Goal: Task Accomplishment & Management: Complete application form

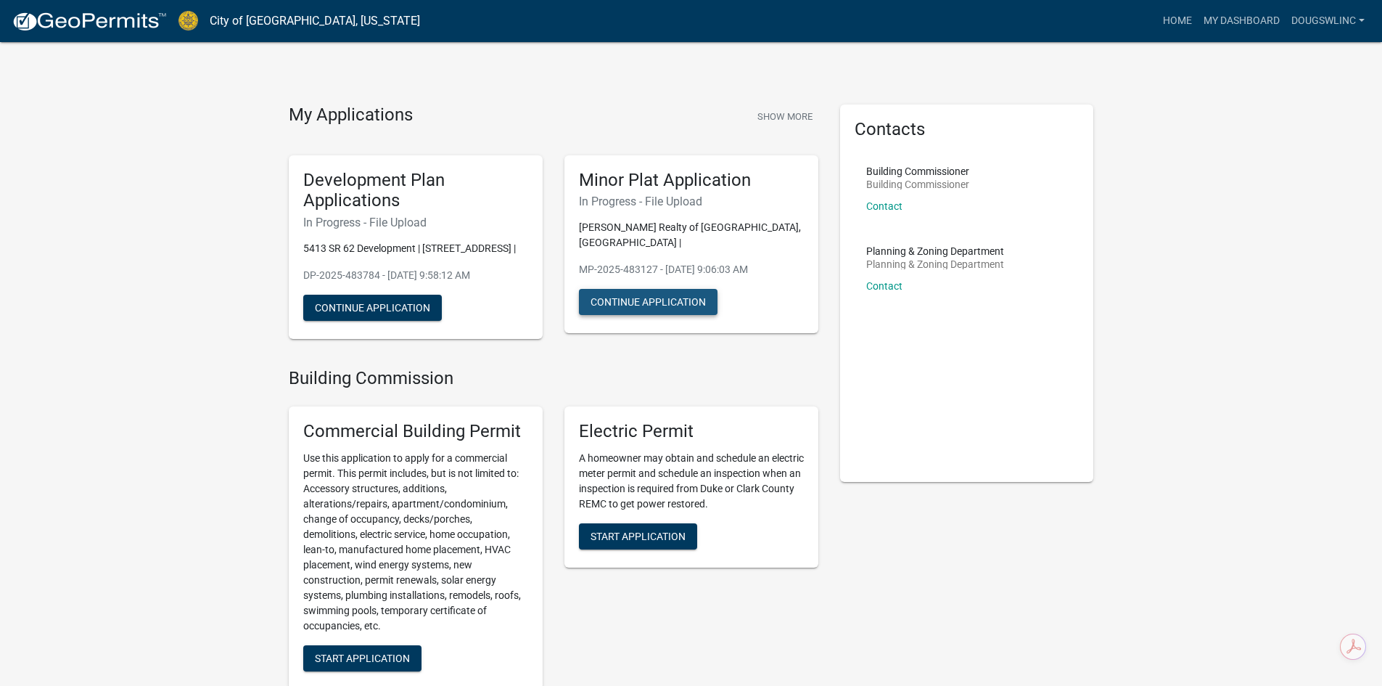
click at [646, 289] on button "Continue Application" at bounding box center [648, 302] width 139 height 26
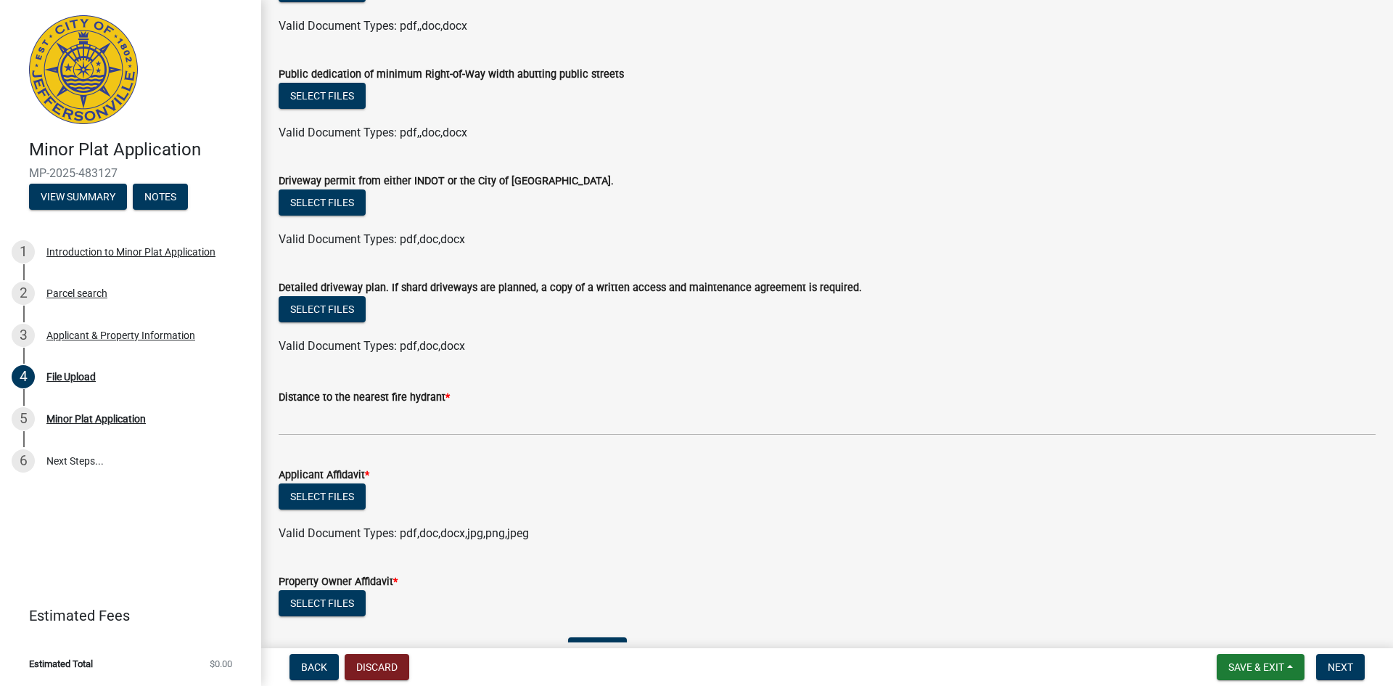
scroll to position [145, 0]
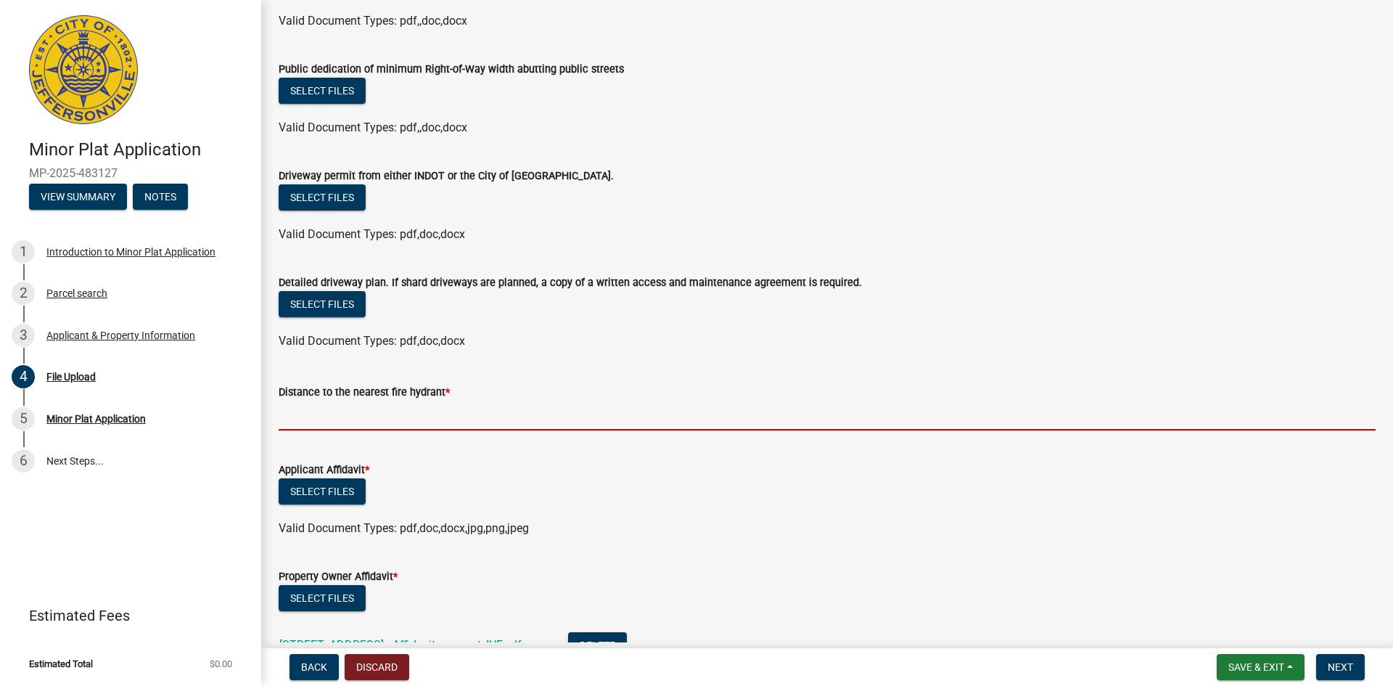
click at [316, 414] on input "text" at bounding box center [827, 415] width 1097 height 30
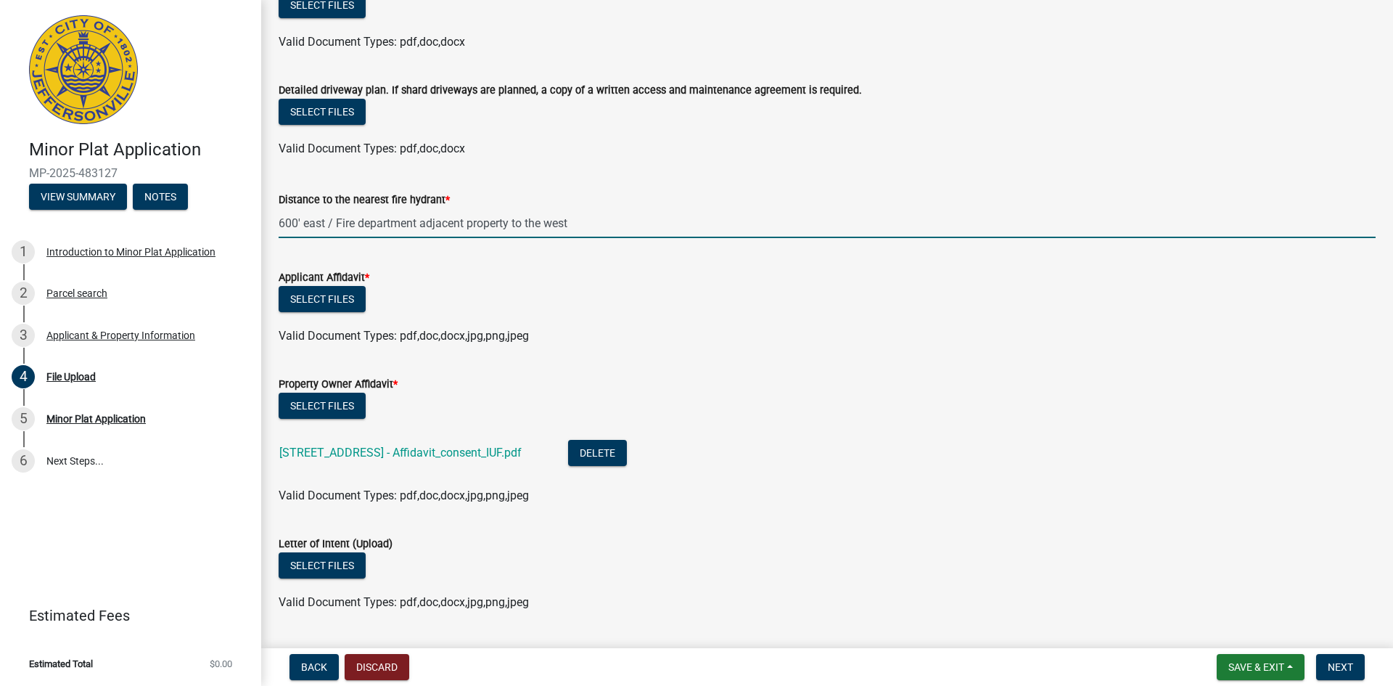
scroll to position [363, 0]
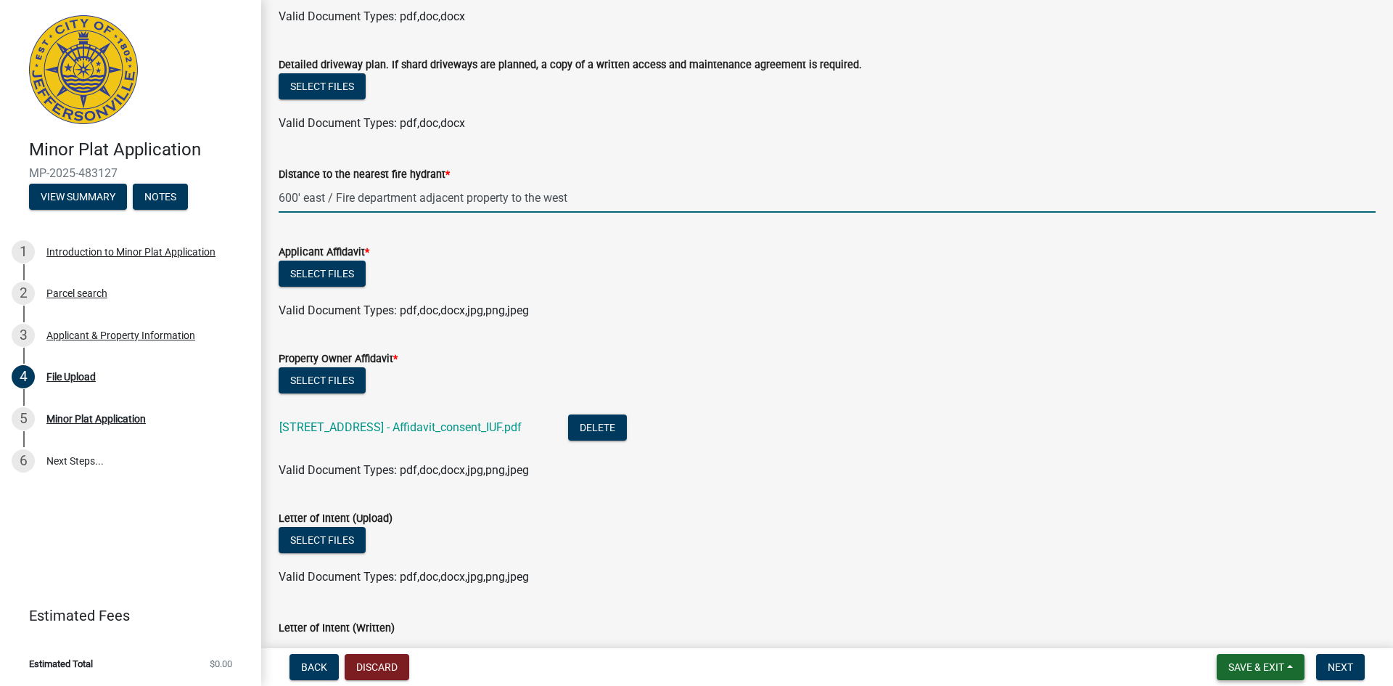
type input "600"
click at [1245, 663] on span "Save & Exit" at bounding box center [1256, 667] width 56 height 12
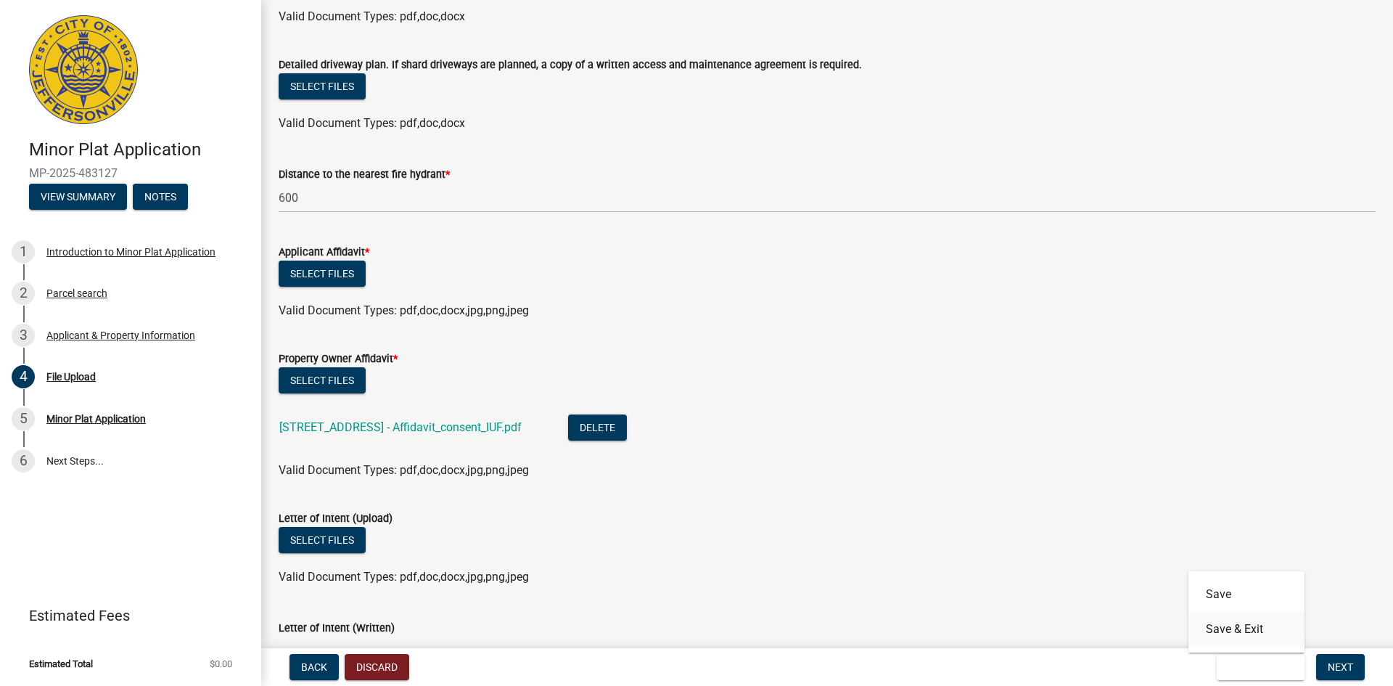
click at [1236, 628] on button "Save & Exit" at bounding box center [1246, 629] width 116 height 35
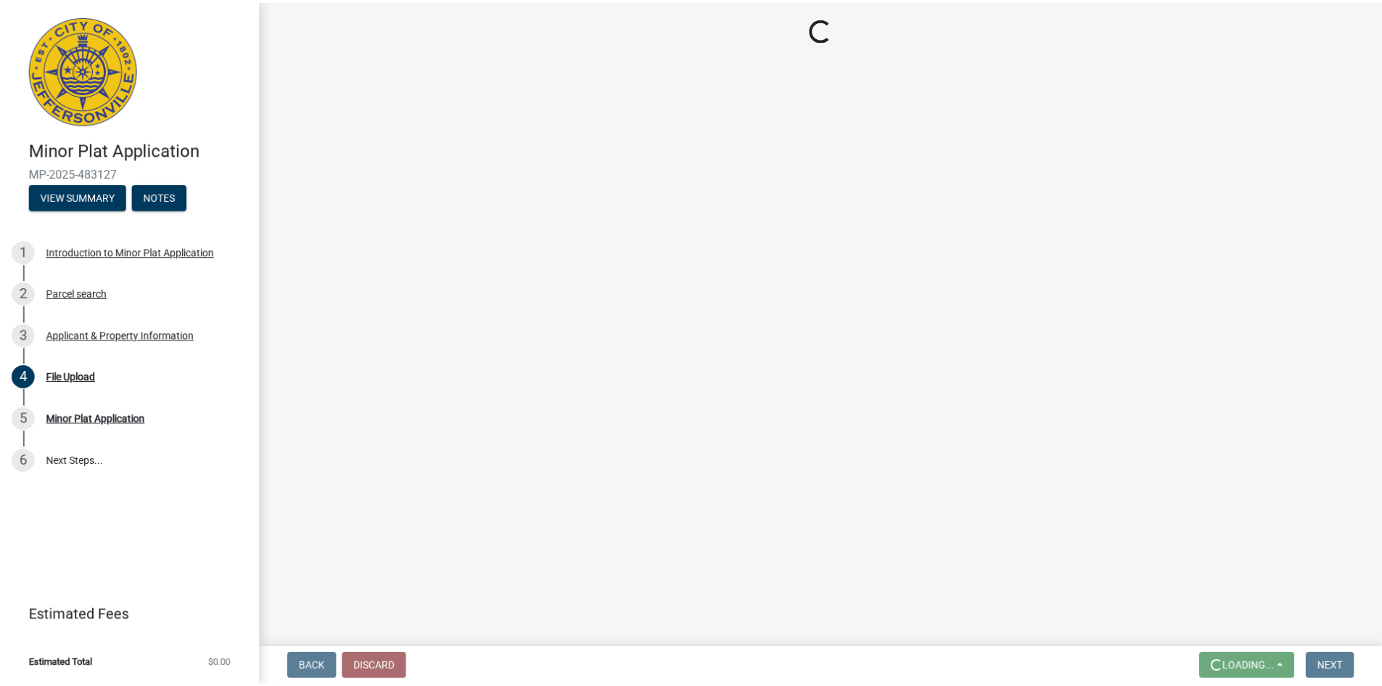
scroll to position [0, 0]
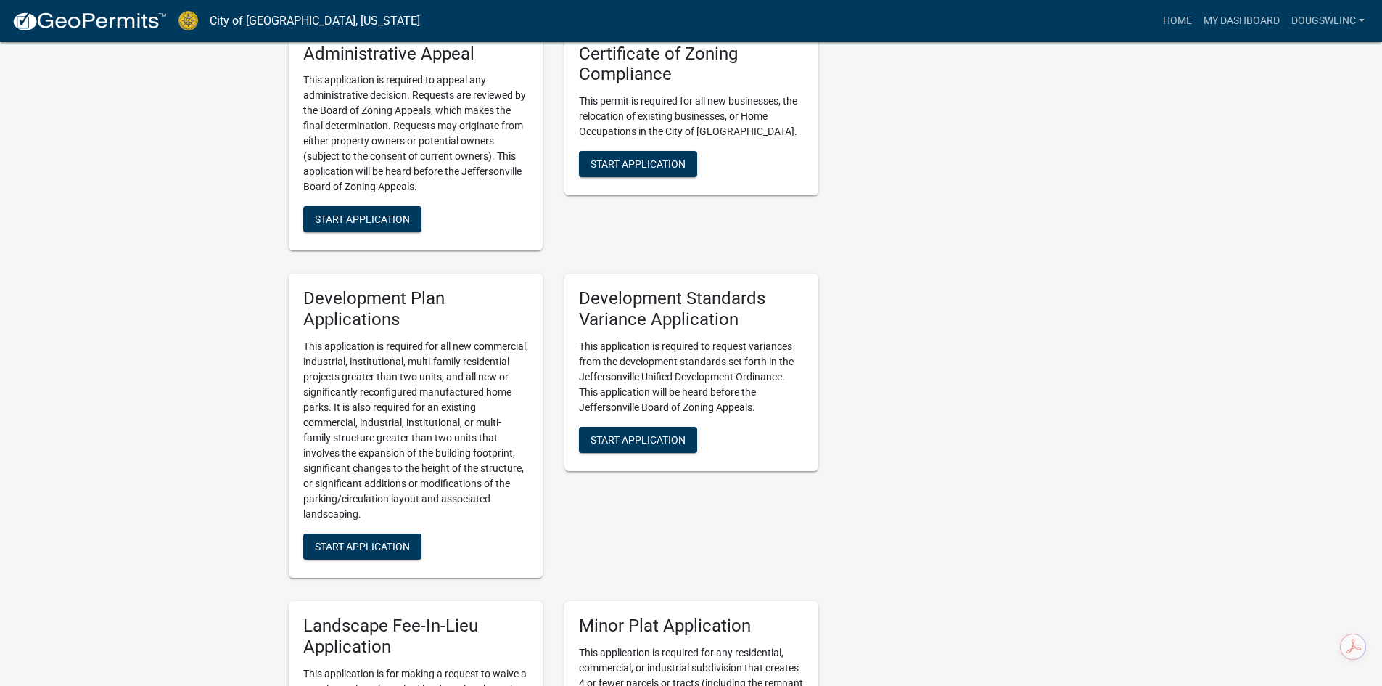
scroll to position [1596, 0]
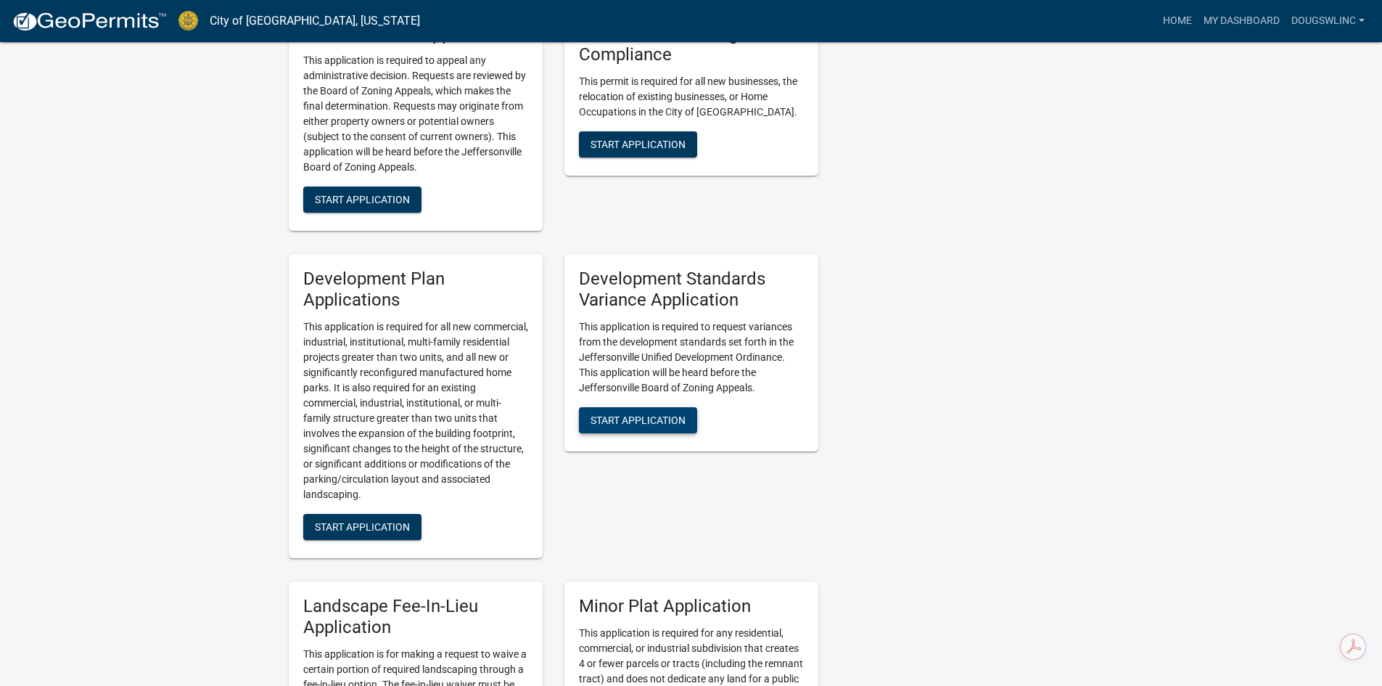
click at [633, 414] on span "Start Application" at bounding box center [638, 420] width 95 height 12
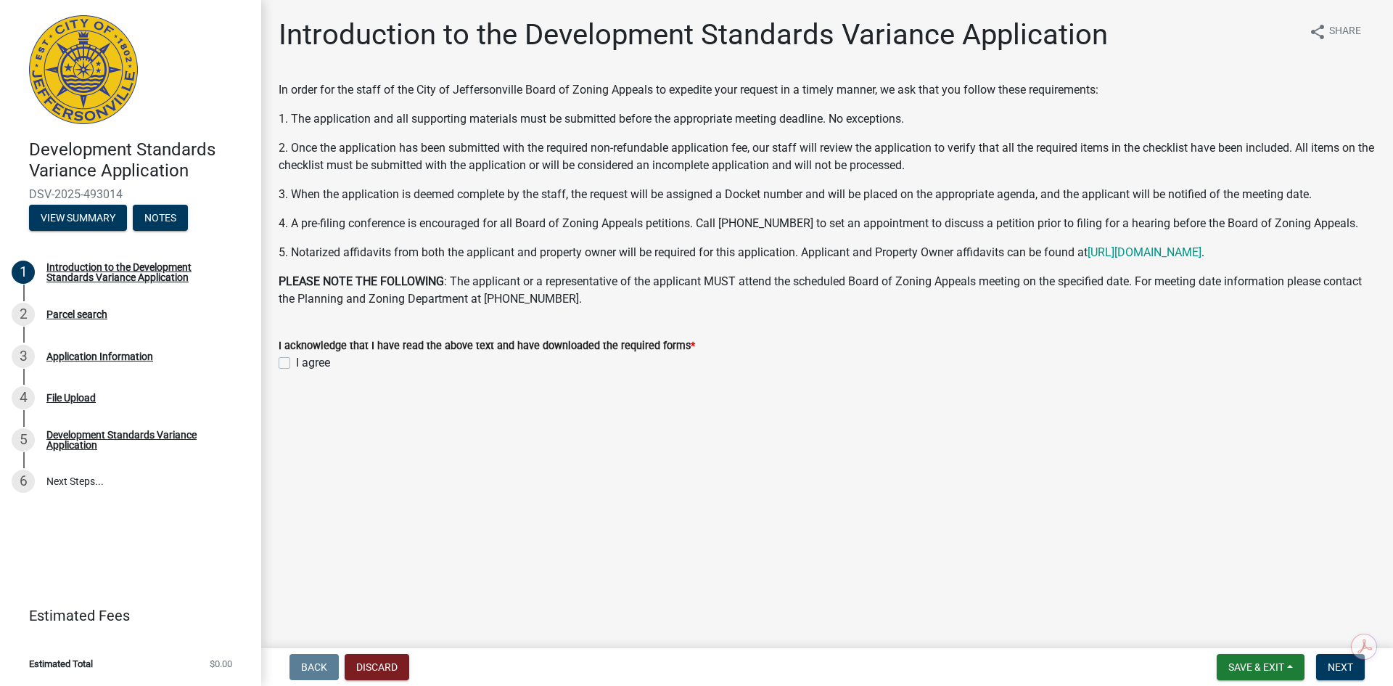
click at [296, 359] on label "I agree" at bounding box center [313, 362] width 34 height 17
click at [296, 359] on input "I agree" at bounding box center [300, 358] width 9 height 9
checkbox input "true"
drag, startPoint x: 1335, startPoint y: 664, endPoint x: 1303, endPoint y: 650, distance: 34.8
click at [1334, 664] on span "Next" at bounding box center [1340, 667] width 25 height 12
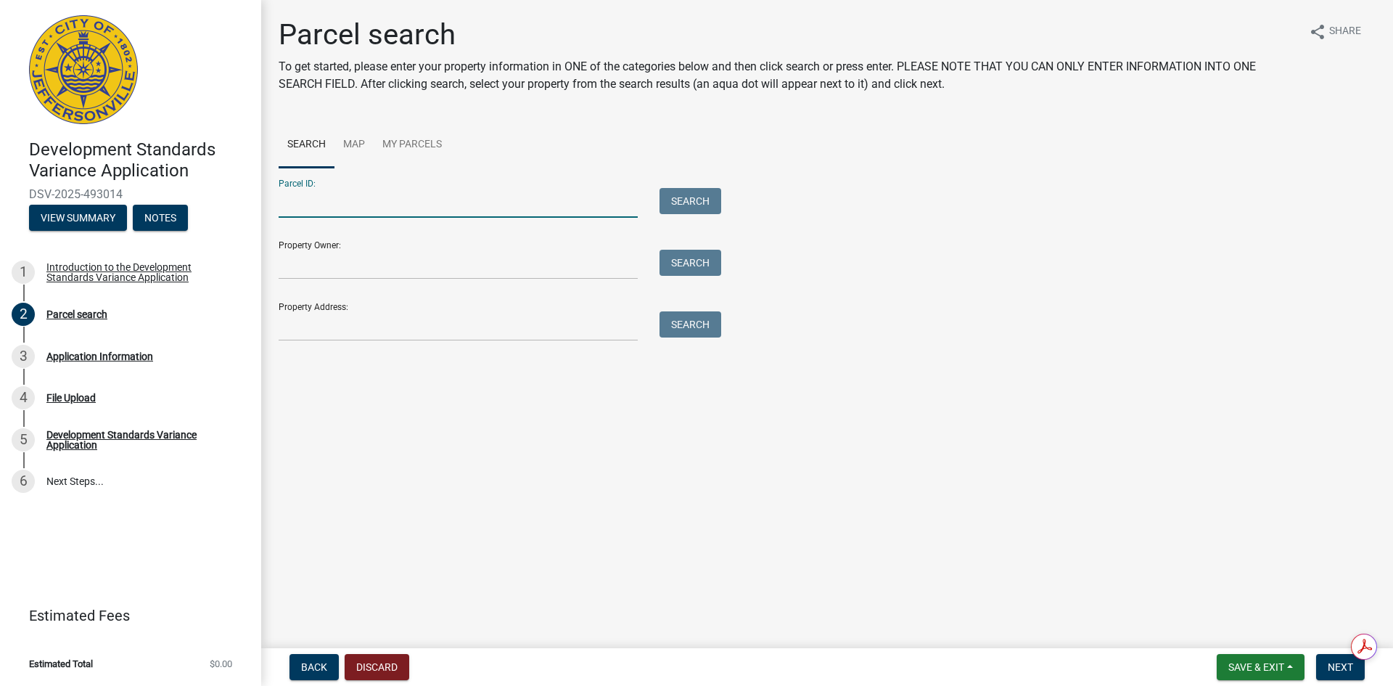
click at [342, 201] on input "Parcel ID:" at bounding box center [458, 203] width 359 height 30
click at [605, 670] on div "Back Discard Save & Exit Save Save & Exit Next" at bounding box center [827, 667] width 1109 height 26
click at [318, 195] on input "Parcel ID:" at bounding box center [458, 203] width 359 height 30
type input "10-42-03-600-104.000-039"
click at [377, 263] on input "Property Owner:" at bounding box center [458, 265] width 359 height 30
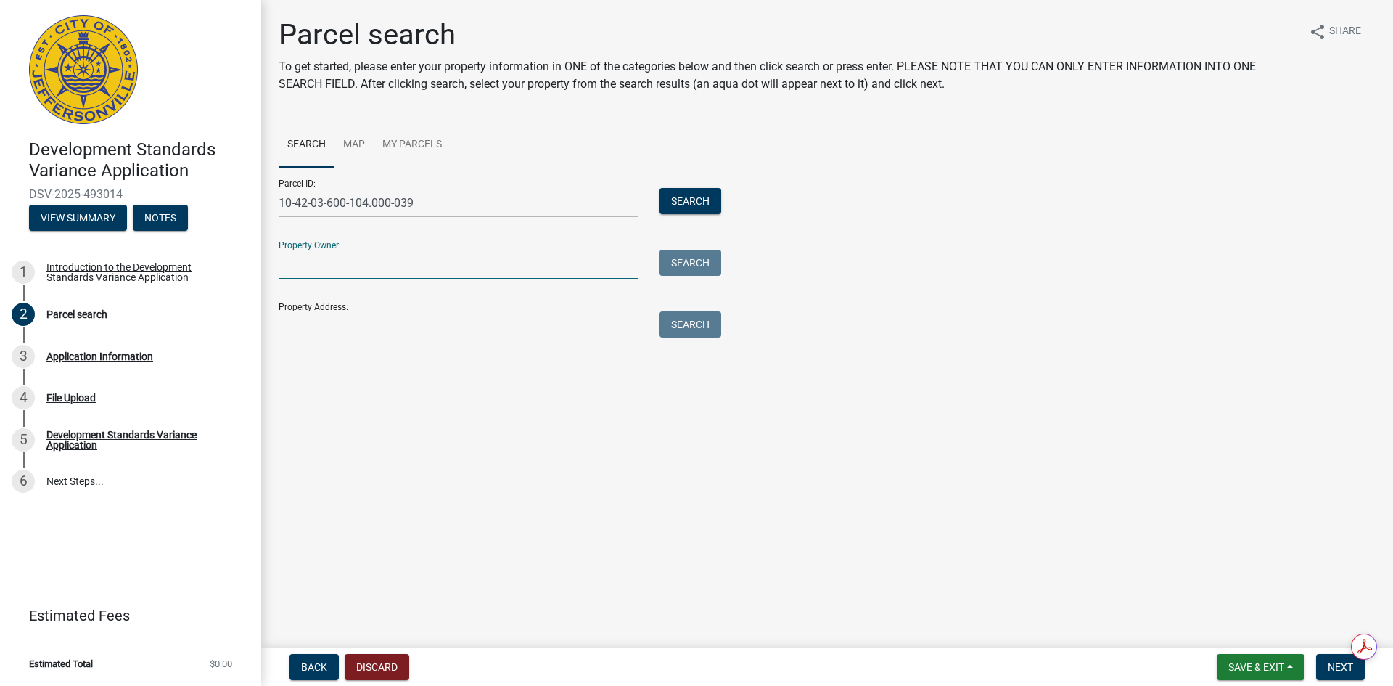
type input "[US_STATE] University Foundation, Inc."
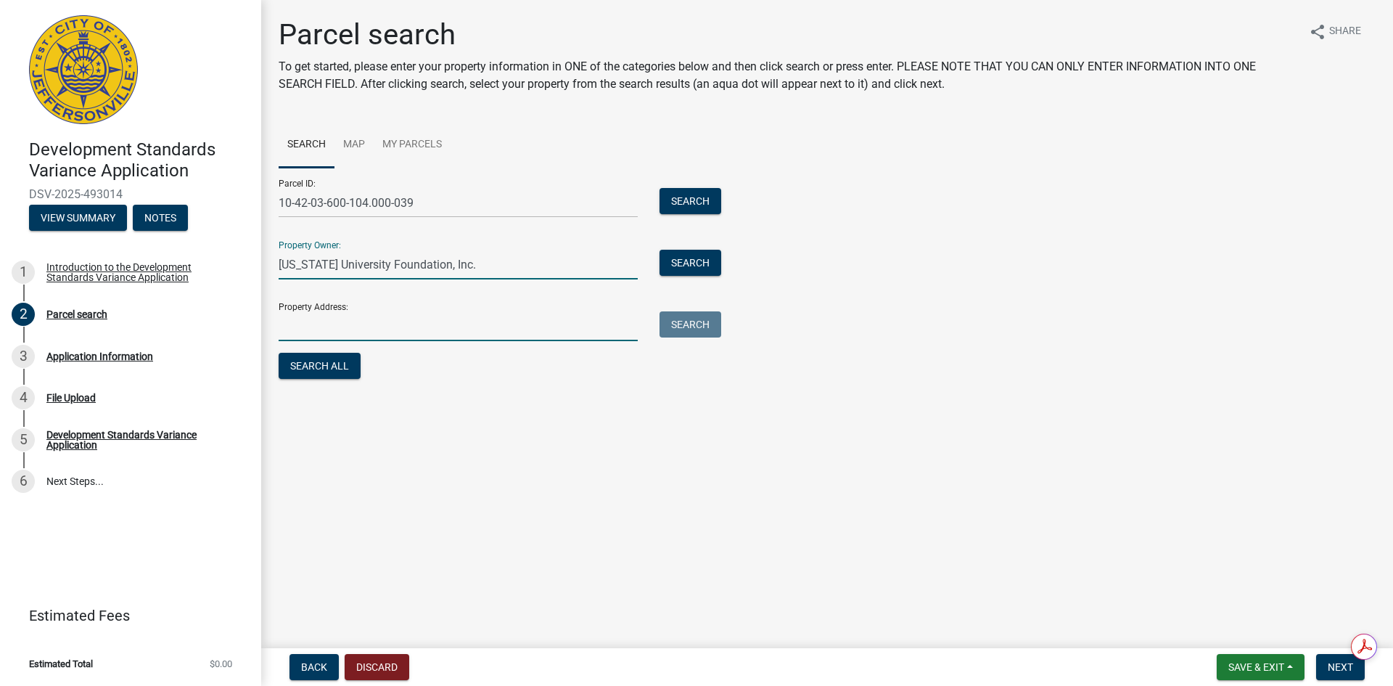
click at [361, 328] on input "Property Address:" at bounding box center [458, 326] width 359 height 30
type input "[STREET_ADDRESS]"
click at [1338, 668] on span "Next" at bounding box center [1340, 667] width 25 height 12
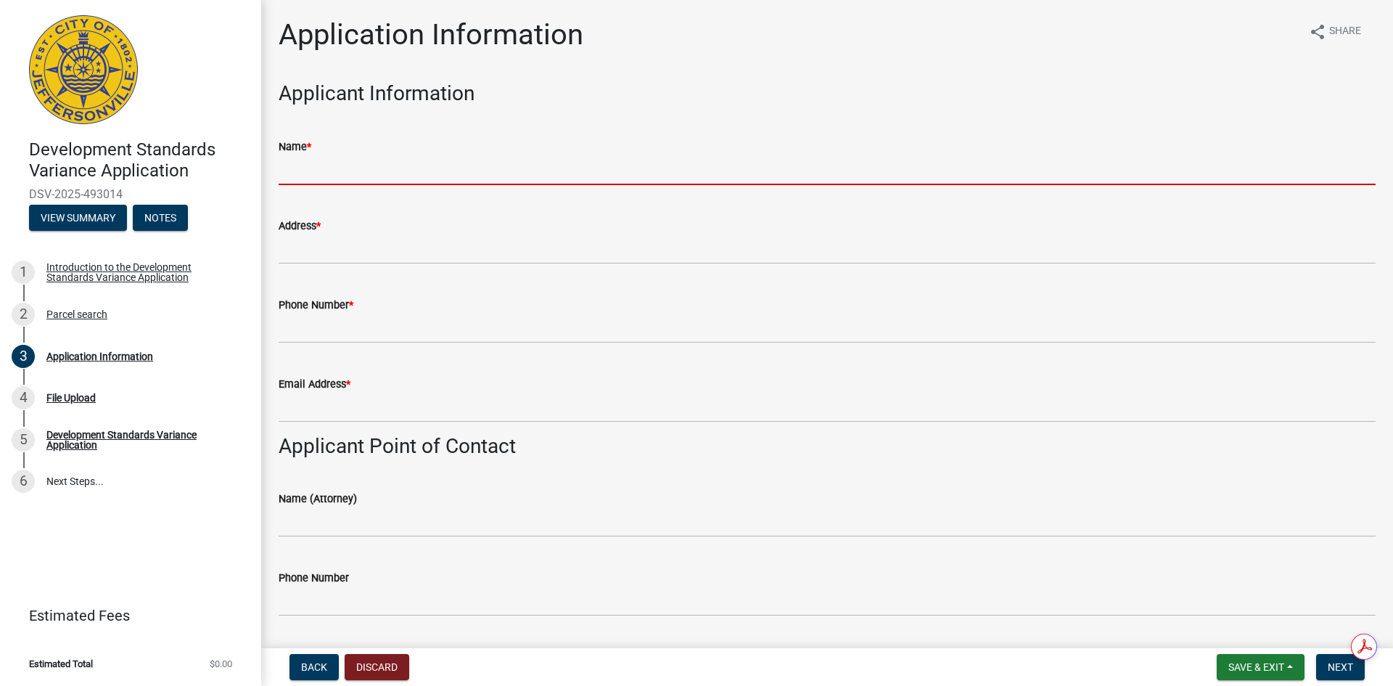
click at [319, 165] on input "Name *" at bounding box center [827, 170] width 1097 height 30
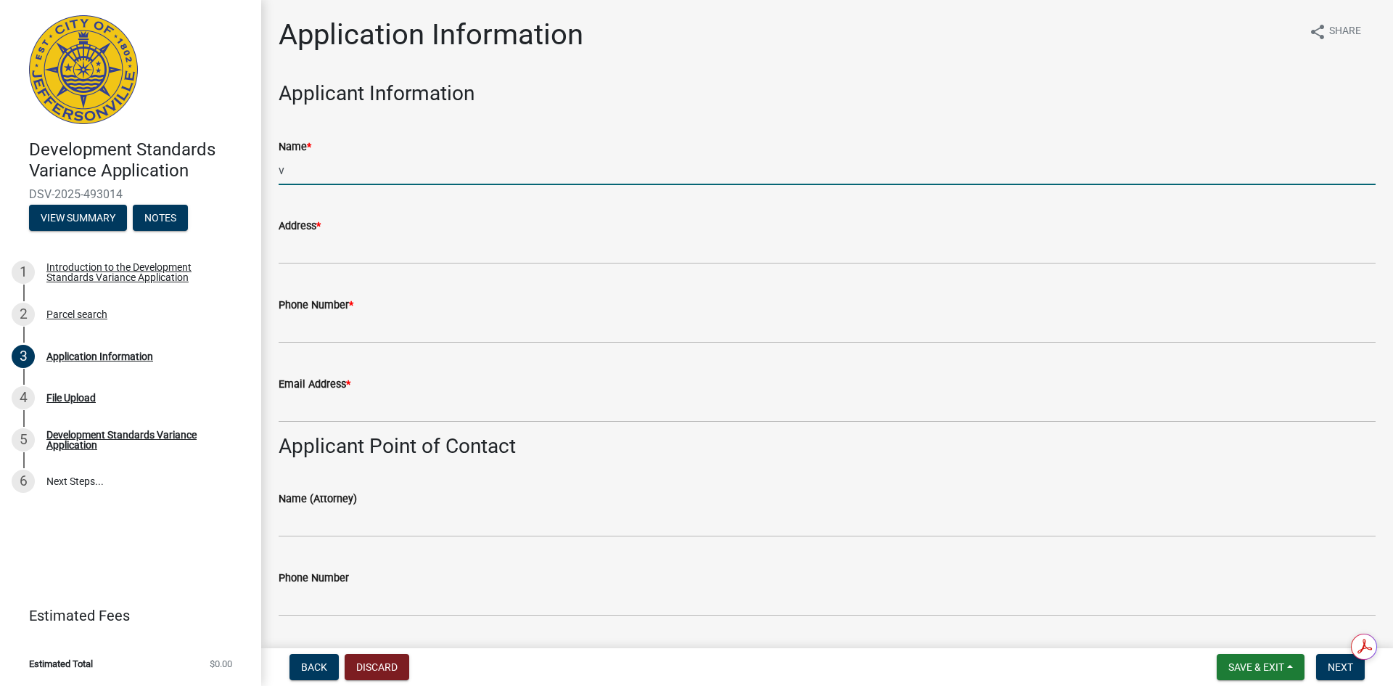
type input "[PERSON_NAME] Realty of [GEOGRAPHIC_DATA], [GEOGRAPHIC_DATA]"
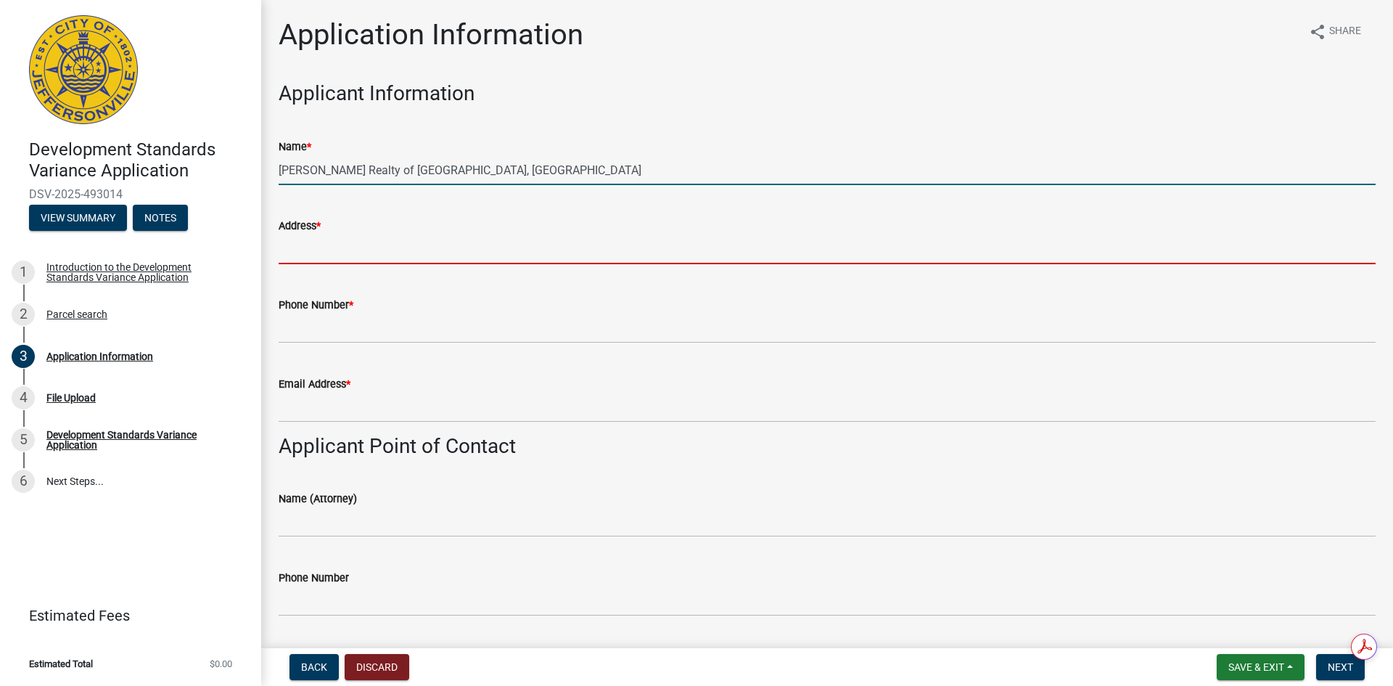
click at [356, 247] on input "Address *" at bounding box center [827, 249] width 1097 height 30
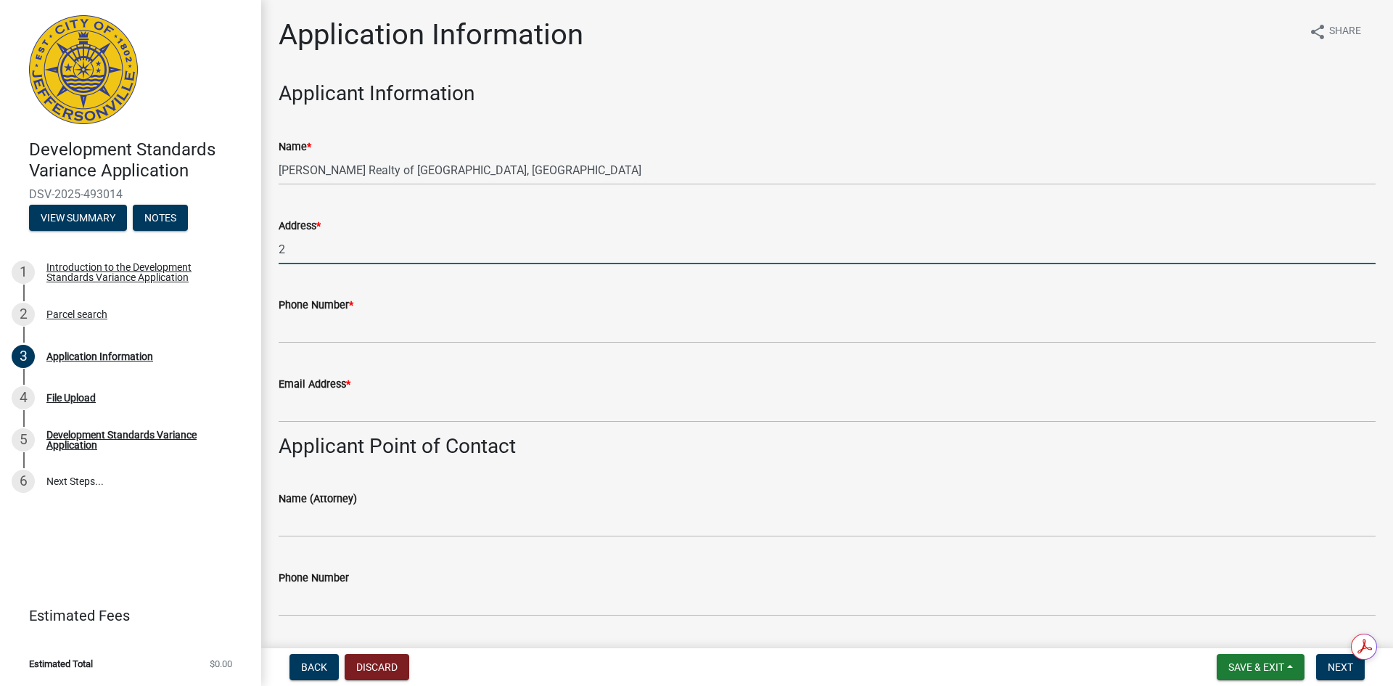
type input "[STREET_ADDRESS]"
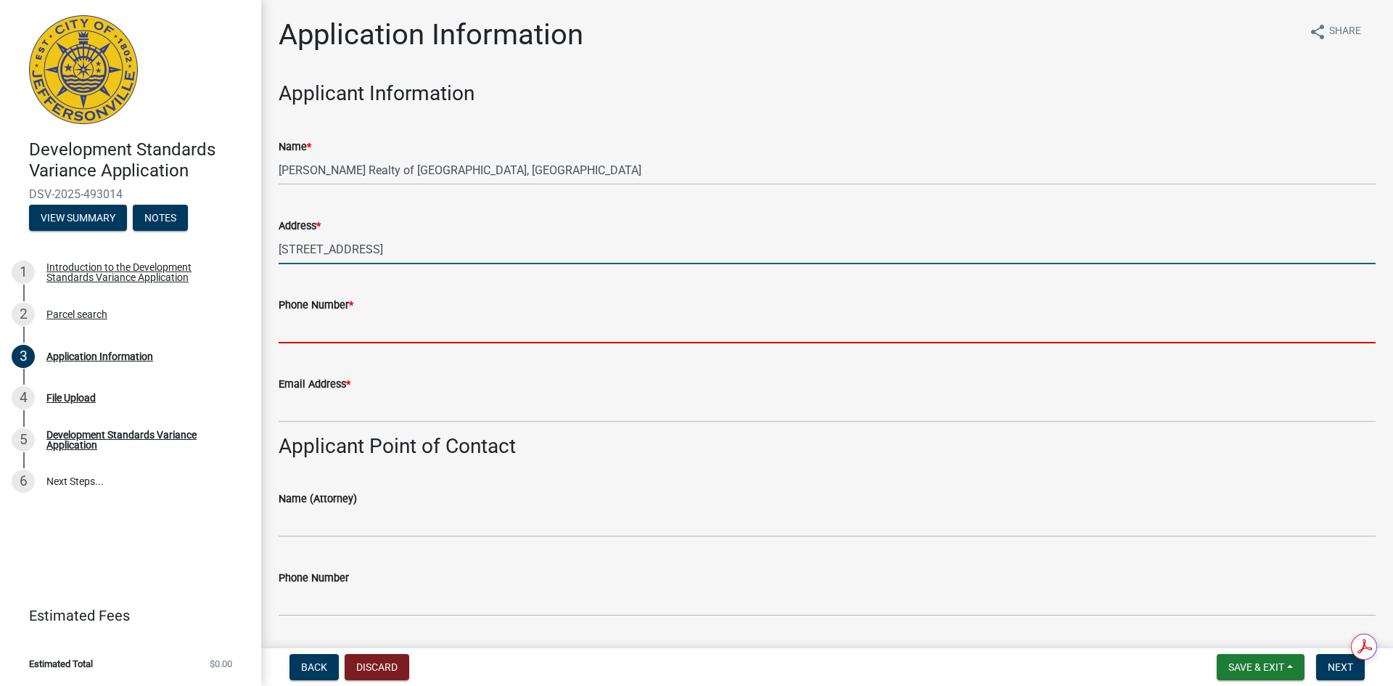
click at [387, 326] on input "Phone Number *" at bounding box center [827, 328] width 1097 height 30
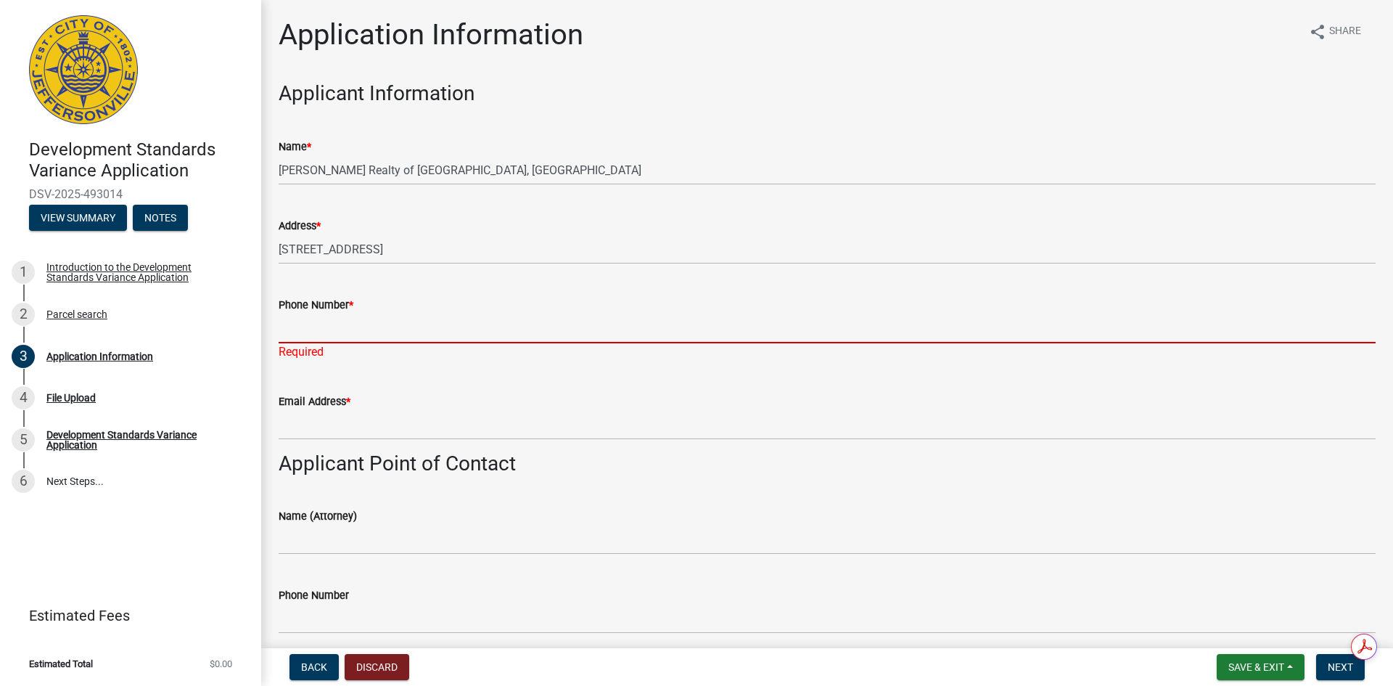
click at [312, 329] on input "Phone Number *" at bounding box center [827, 328] width 1097 height 30
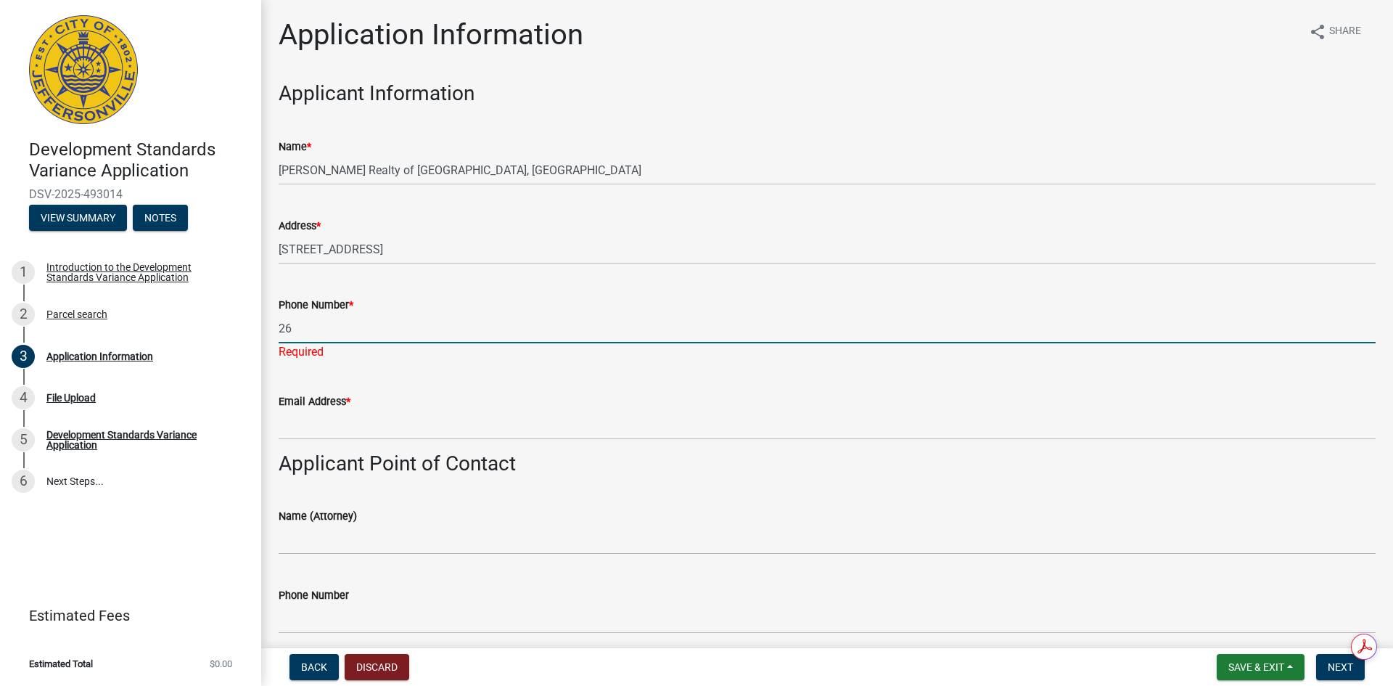
type input "[PHONE_NUMBER]"
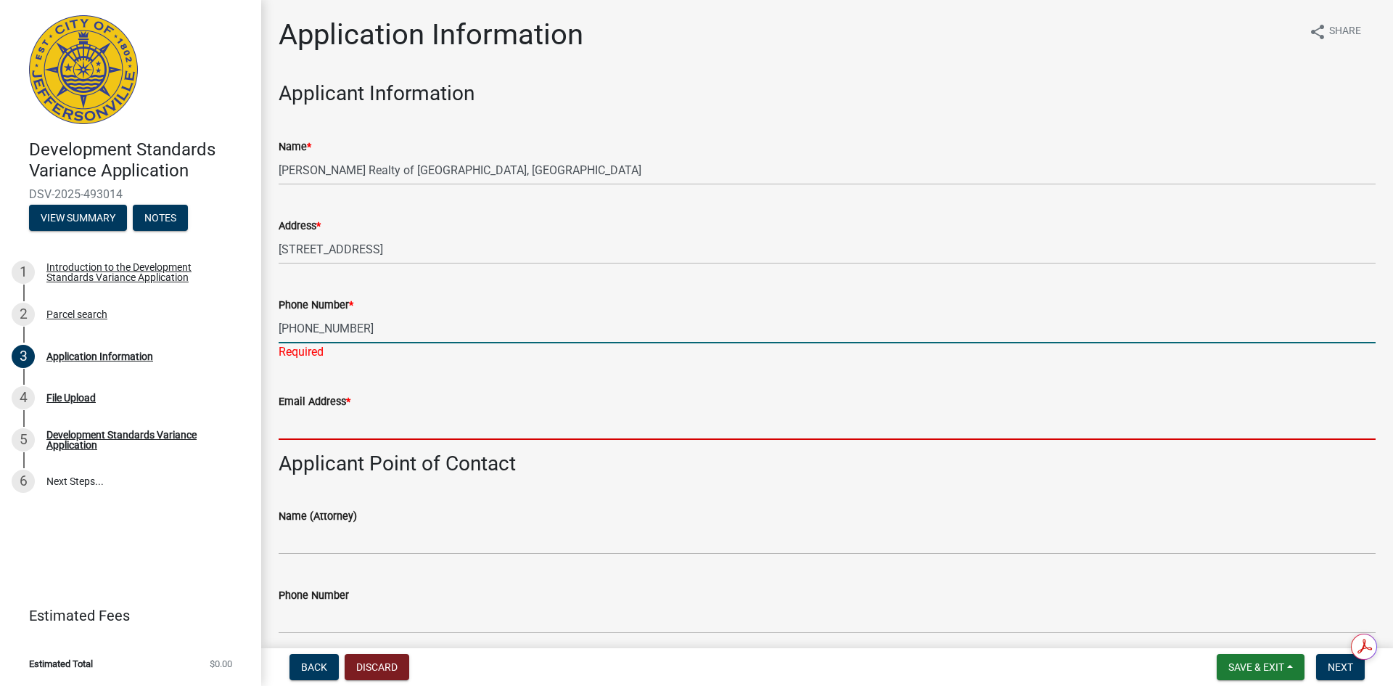
click at [333, 424] on wm-data-entity-input "Email Address *" at bounding box center [827, 411] width 1097 height 79
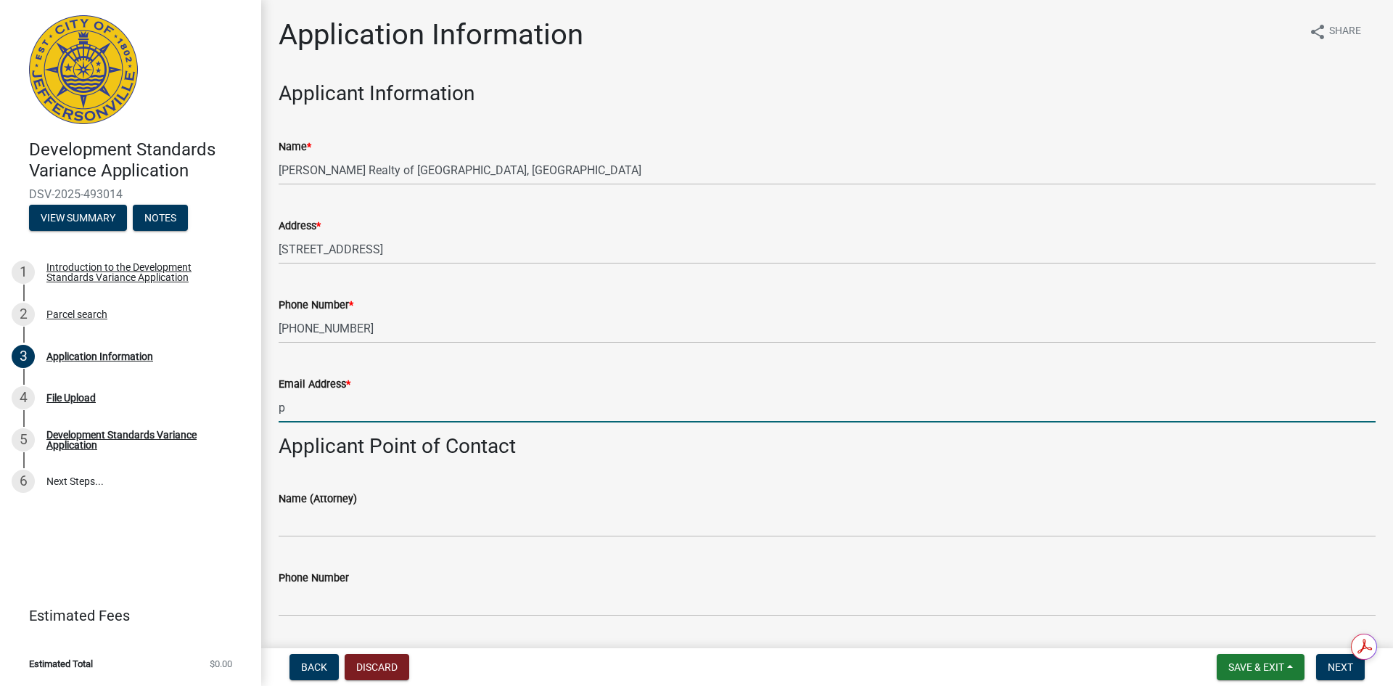
type input "[PERSON_NAME][EMAIL_ADDRESS][DOMAIN_NAME]"
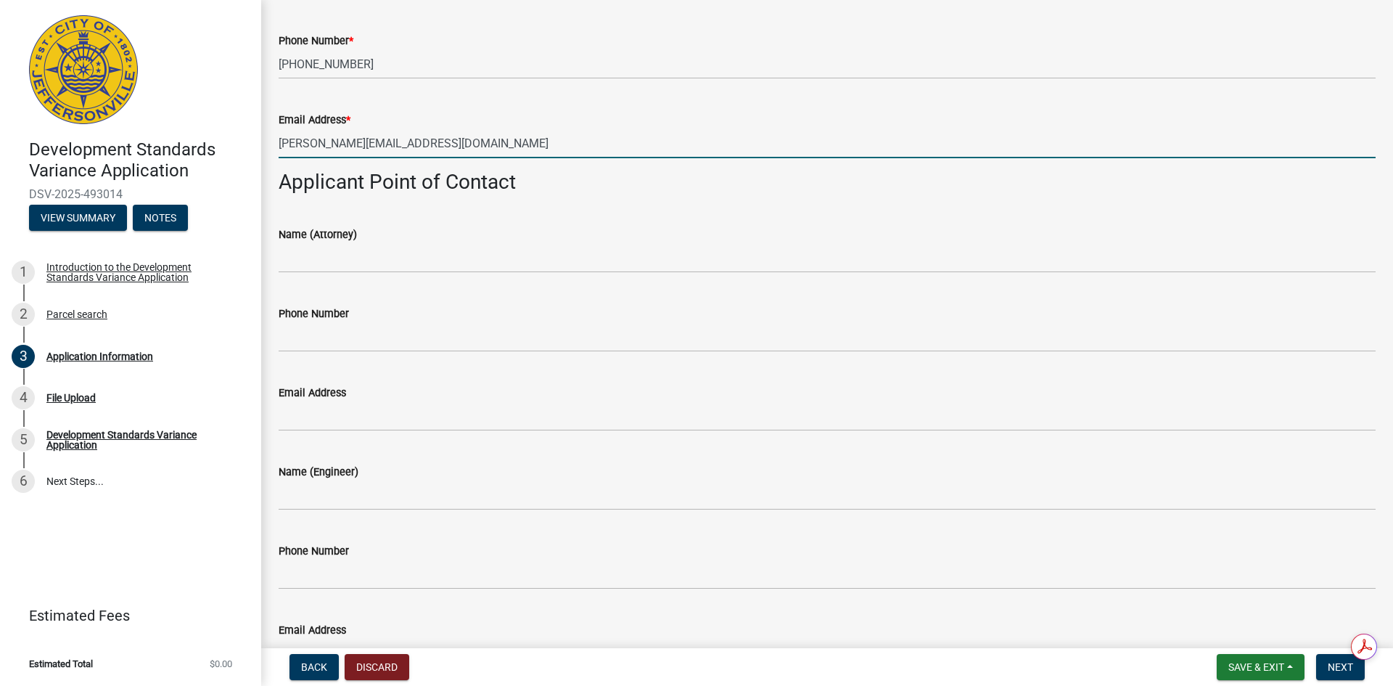
scroll to position [363, 0]
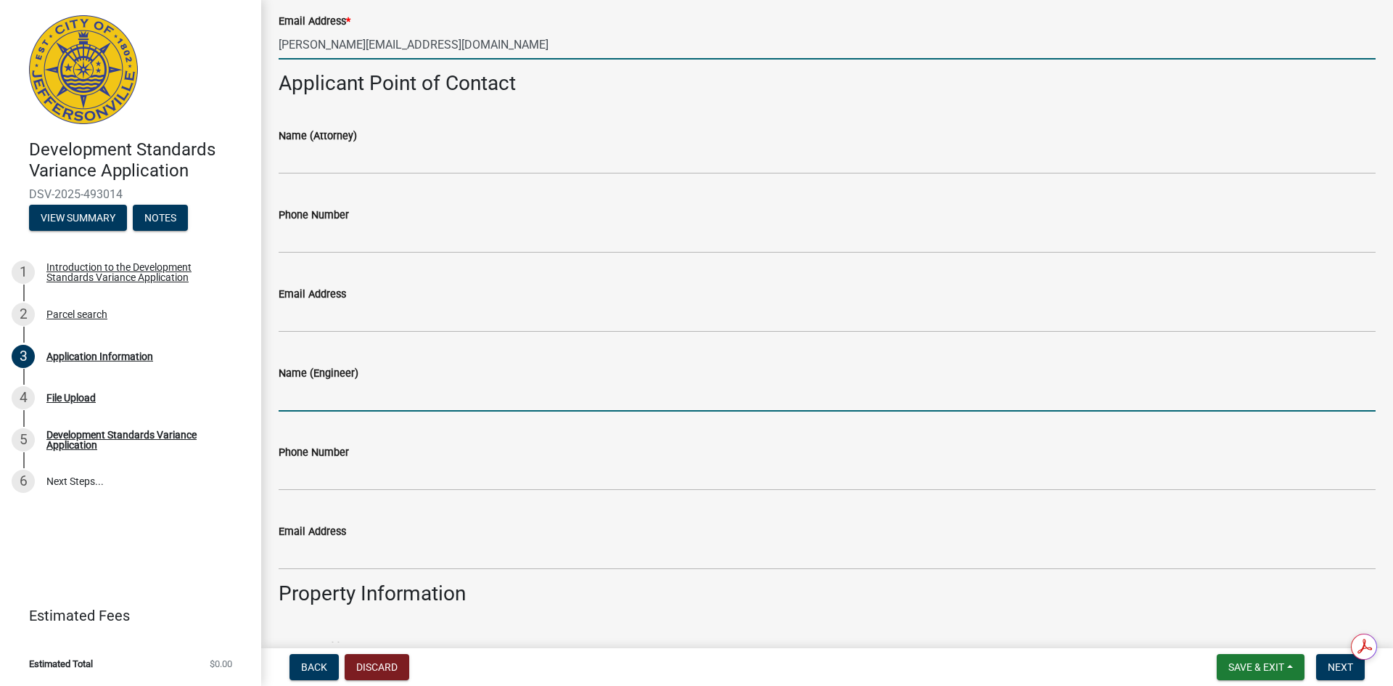
click at [307, 395] on input "Name (Engineer)" at bounding box center [827, 397] width 1097 height 30
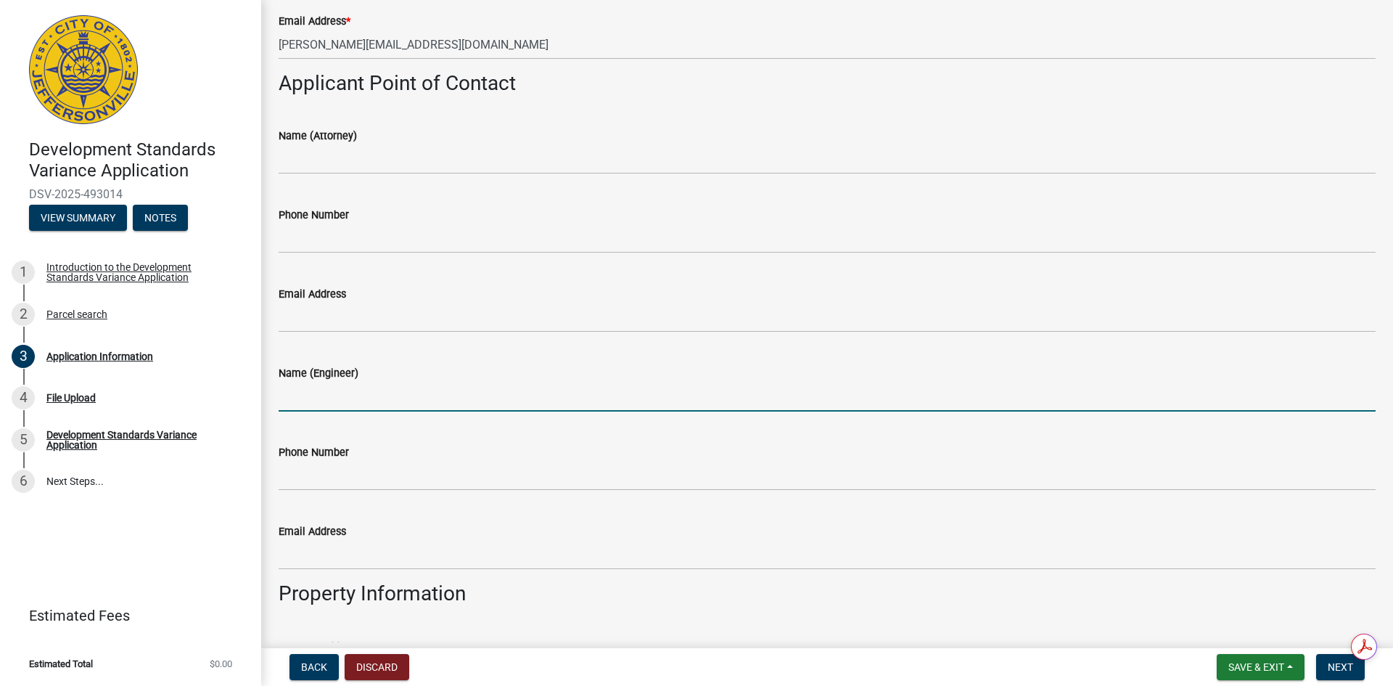
type input "[PERSON_NAME]"
type input "5025846271"
type input "[PERSON_NAME][EMAIL_ADDRESS][DOMAIN_NAME]"
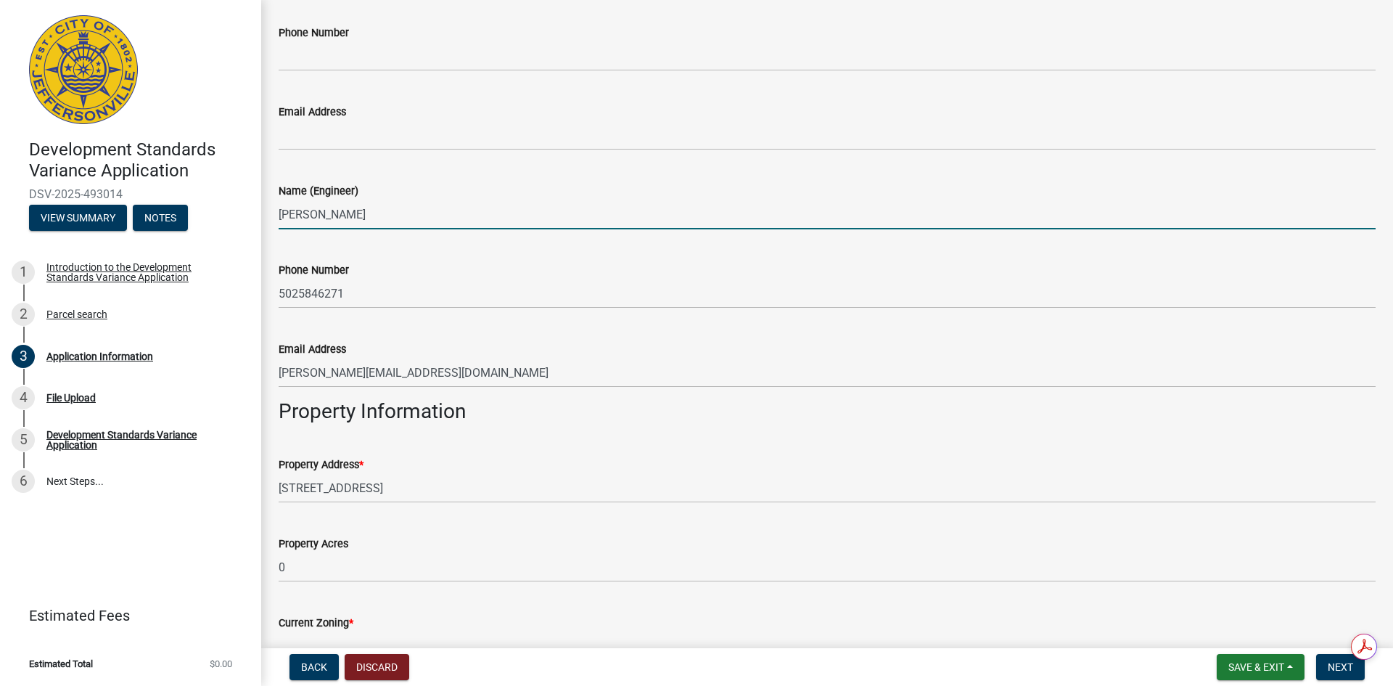
scroll to position [580, 0]
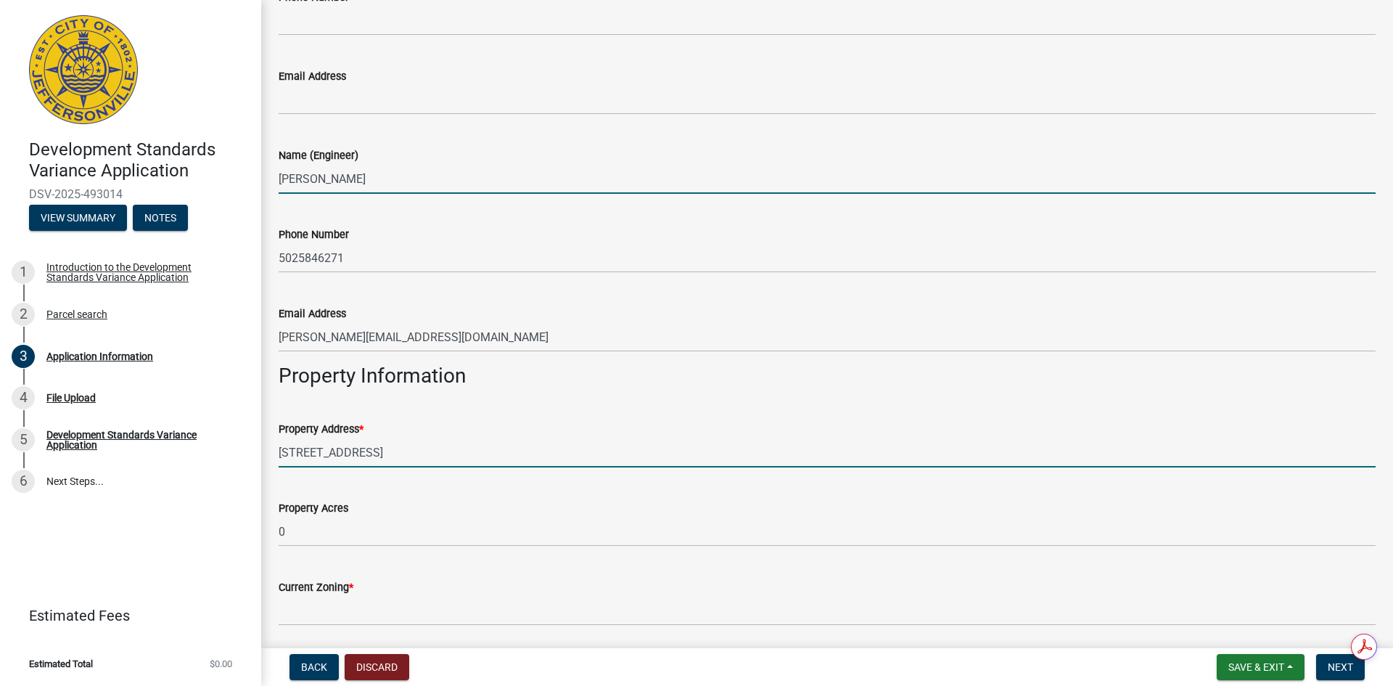
click at [387, 452] on input "[STREET_ADDRESS]" at bounding box center [827, 452] width 1097 height 30
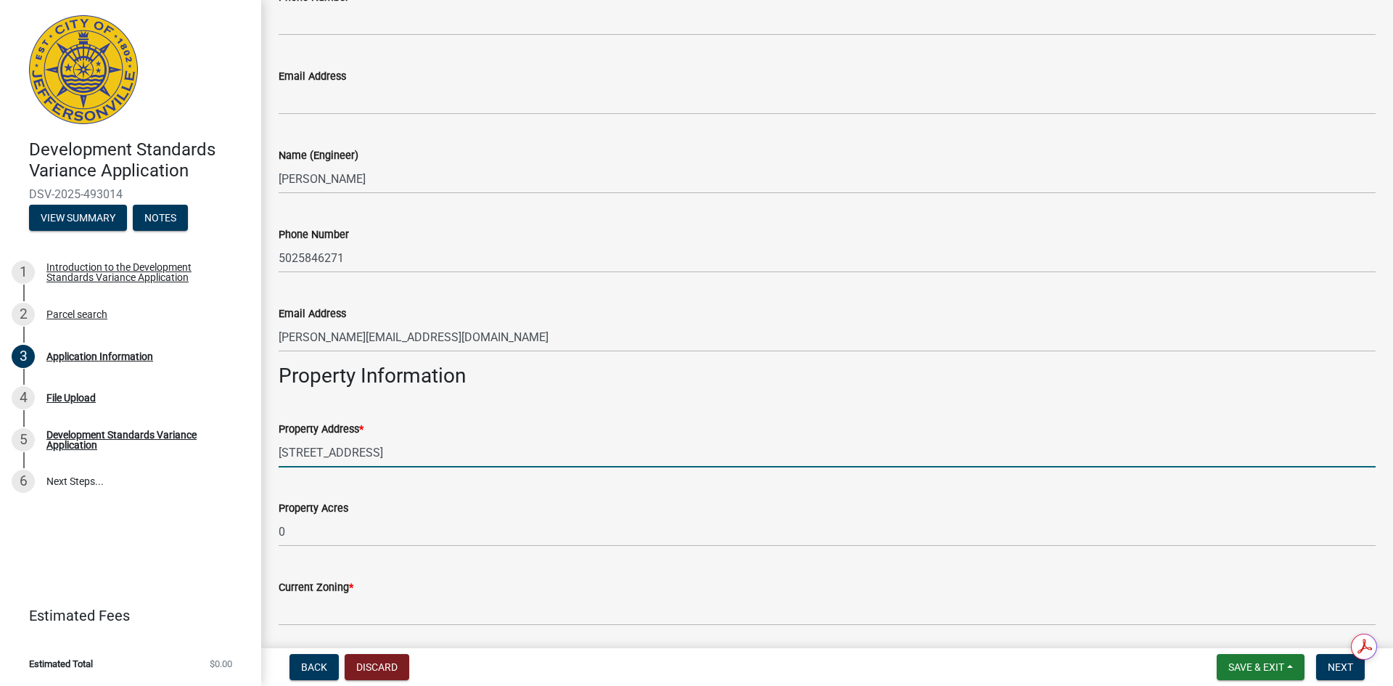
drag, startPoint x: 382, startPoint y: 457, endPoint x: 267, endPoint y: 459, distance: 115.4
click at [267, 459] on div "Application Information share Share Applicant Information Name * [PERSON_NAME] …" at bounding box center [827, 303] width 1132 height 1732
type input "[STREET_ADDRESS]"
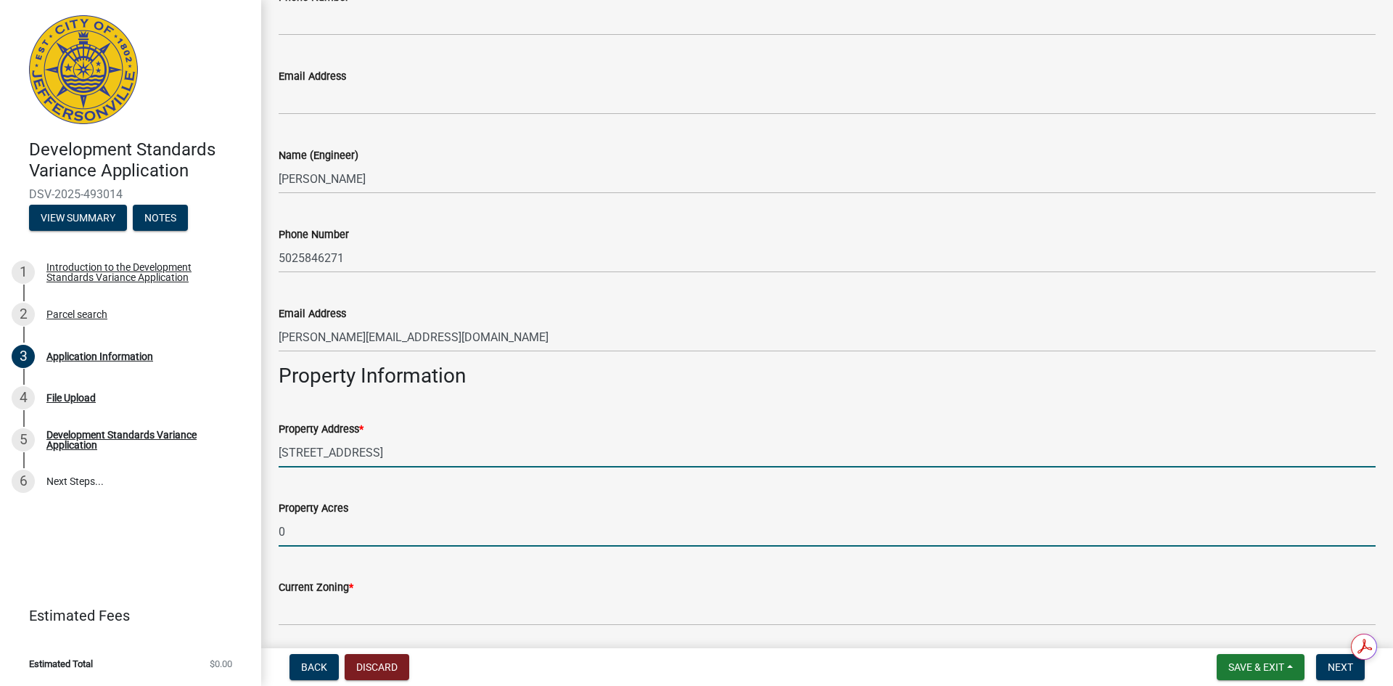
click at [335, 530] on input "0" at bounding box center [827, 532] width 1097 height 30
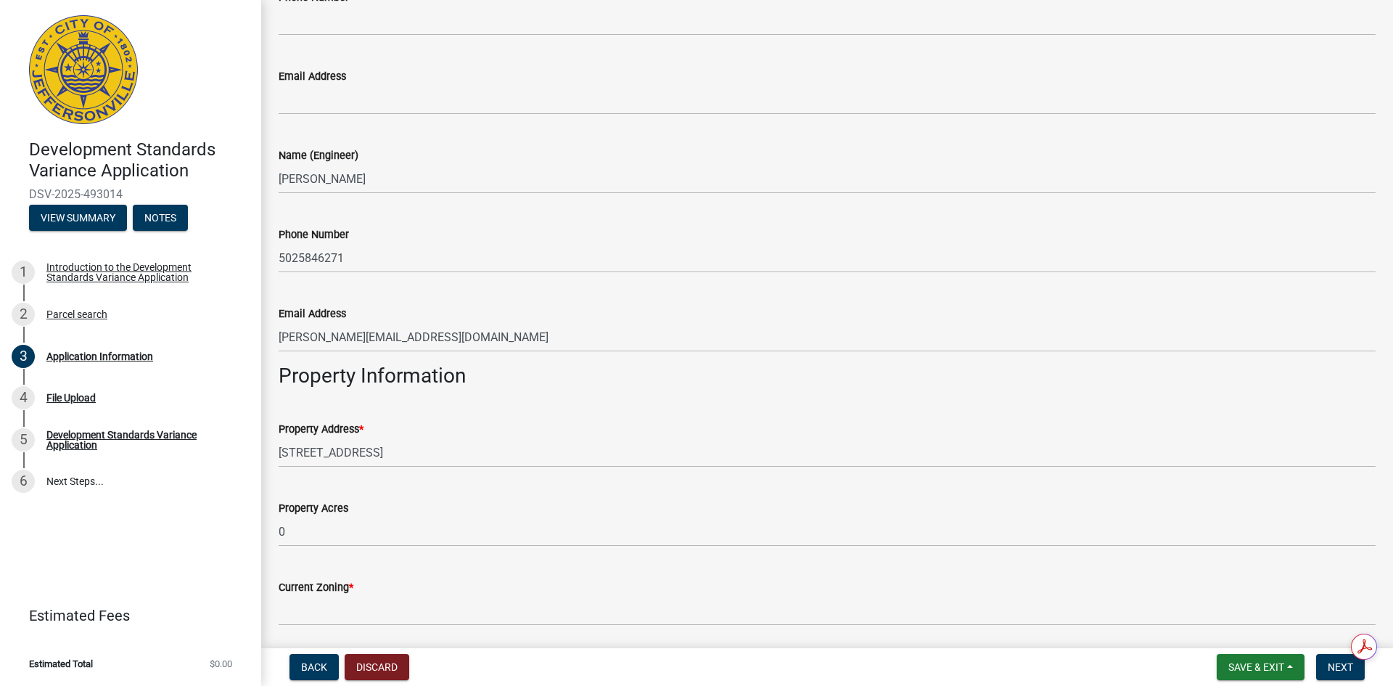
click at [612, 672] on div "Back Discard Save & Exit Save Save & Exit Next" at bounding box center [827, 667] width 1109 height 26
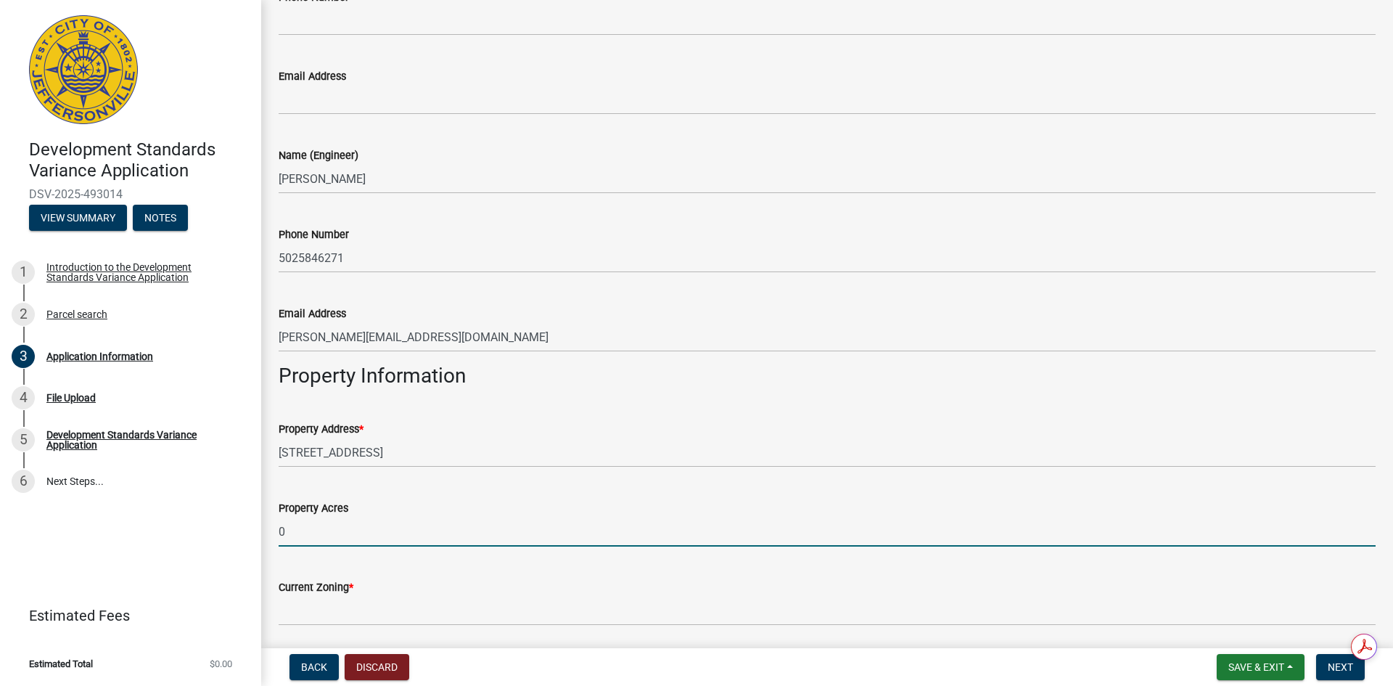
click at [350, 527] on input "0" at bounding box center [827, 532] width 1097 height 30
drag, startPoint x: 298, startPoint y: 533, endPoint x: 268, endPoint y: 537, distance: 30.1
click at [268, 537] on div "Property Acres 0" at bounding box center [827, 512] width 1119 height 67
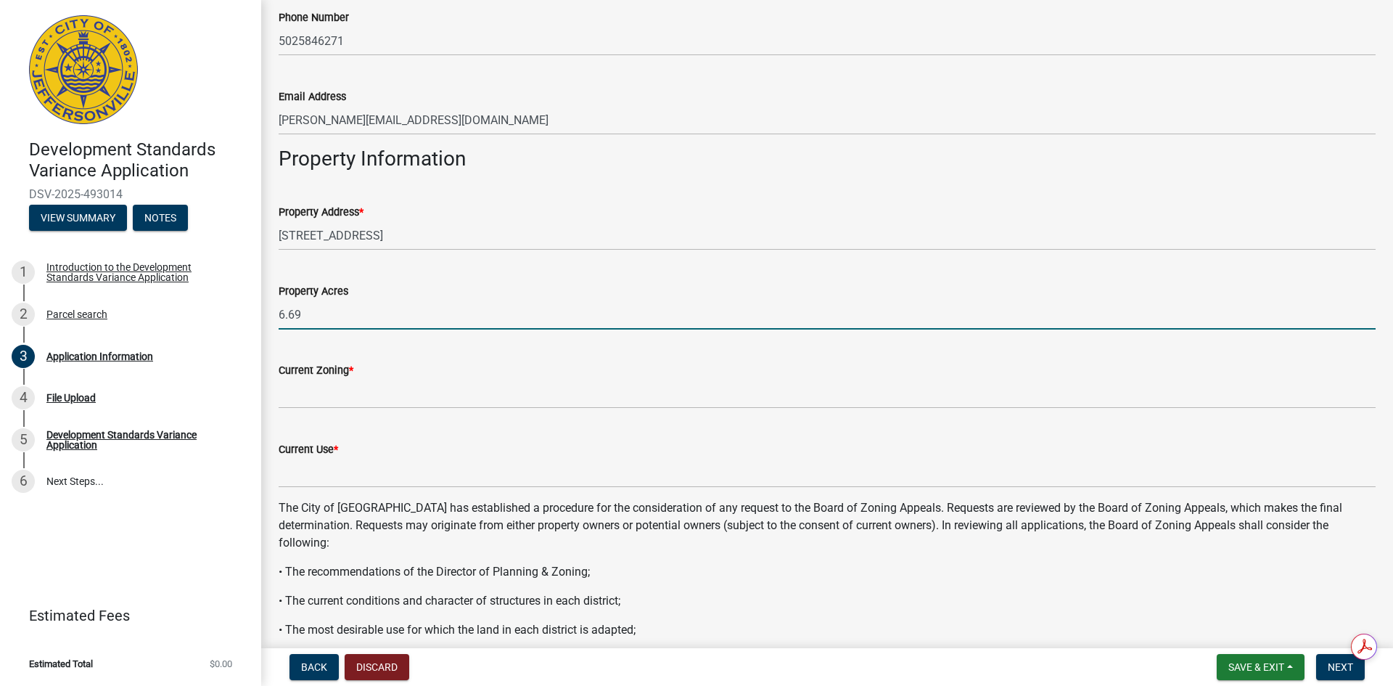
scroll to position [798, 0]
type input "6.69"
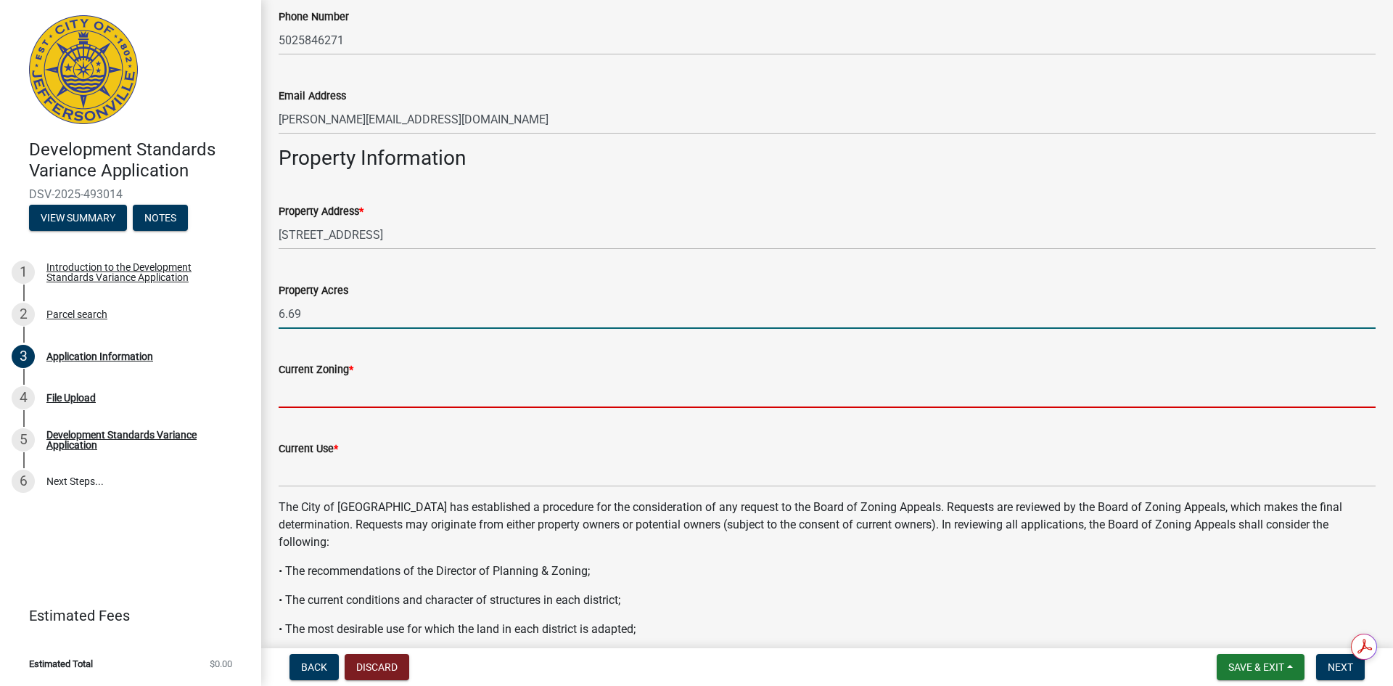
click at [300, 395] on input "Current Zoning *" at bounding box center [827, 393] width 1097 height 30
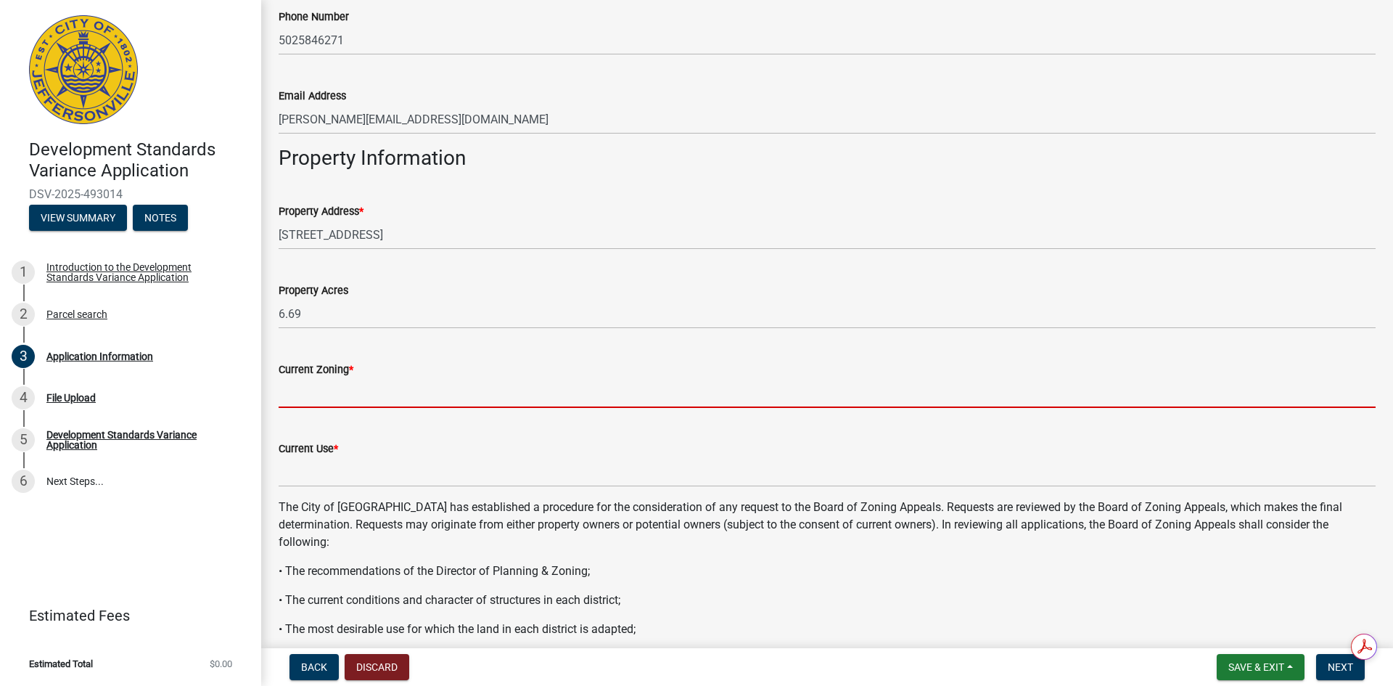
type input "c"
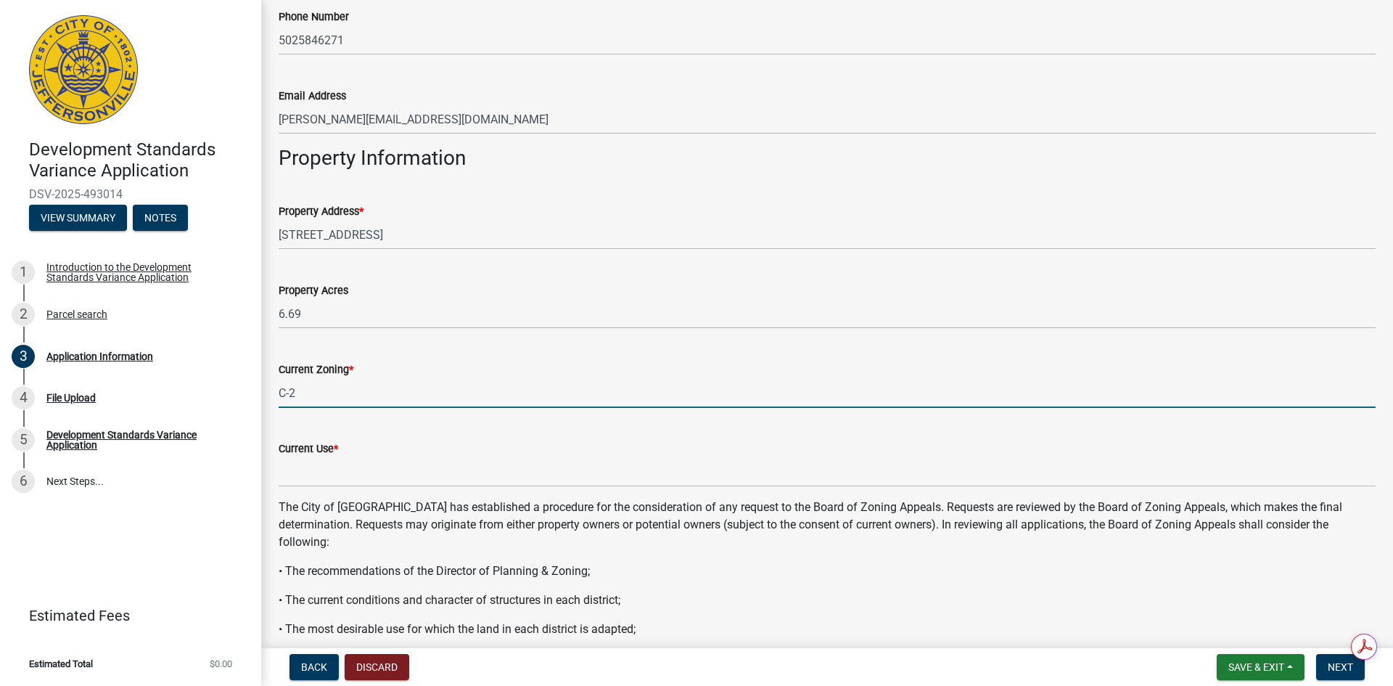
type input "C-2"
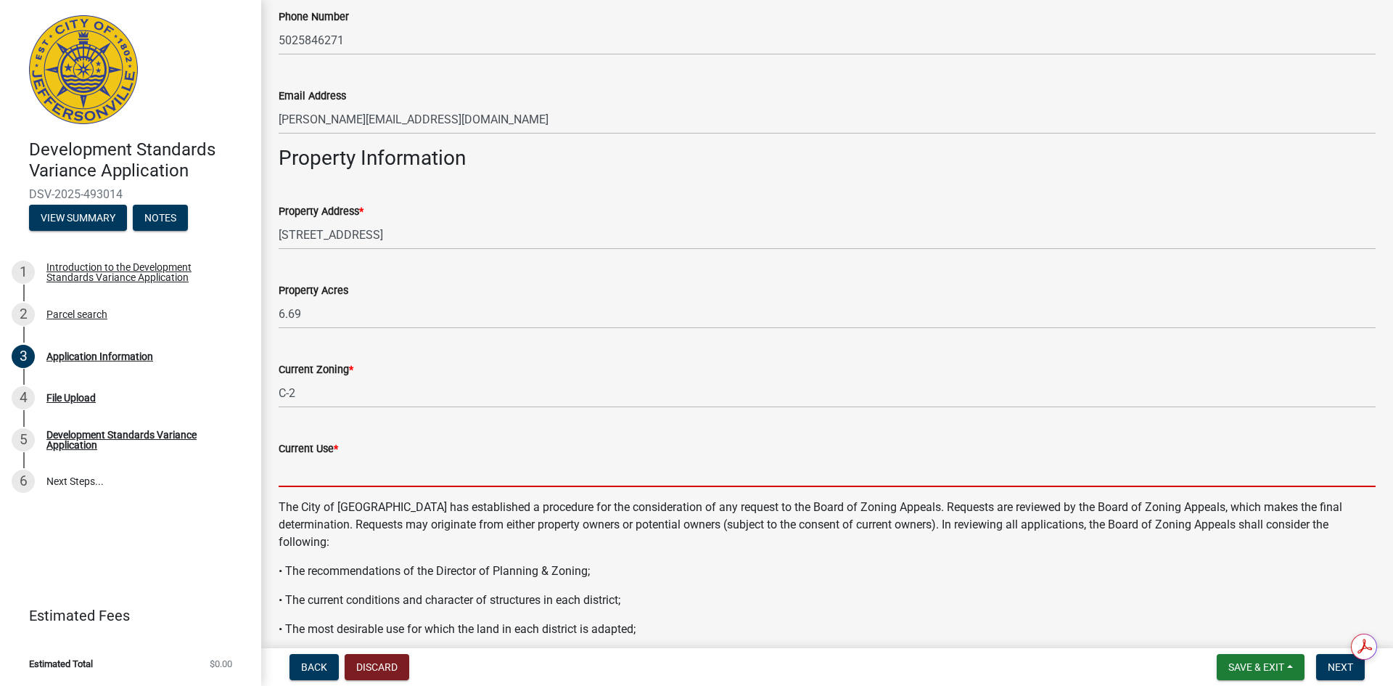
click at [318, 472] on input "Current Use *" at bounding box center [827, 472] width 1097 height 30
type input "vacant"
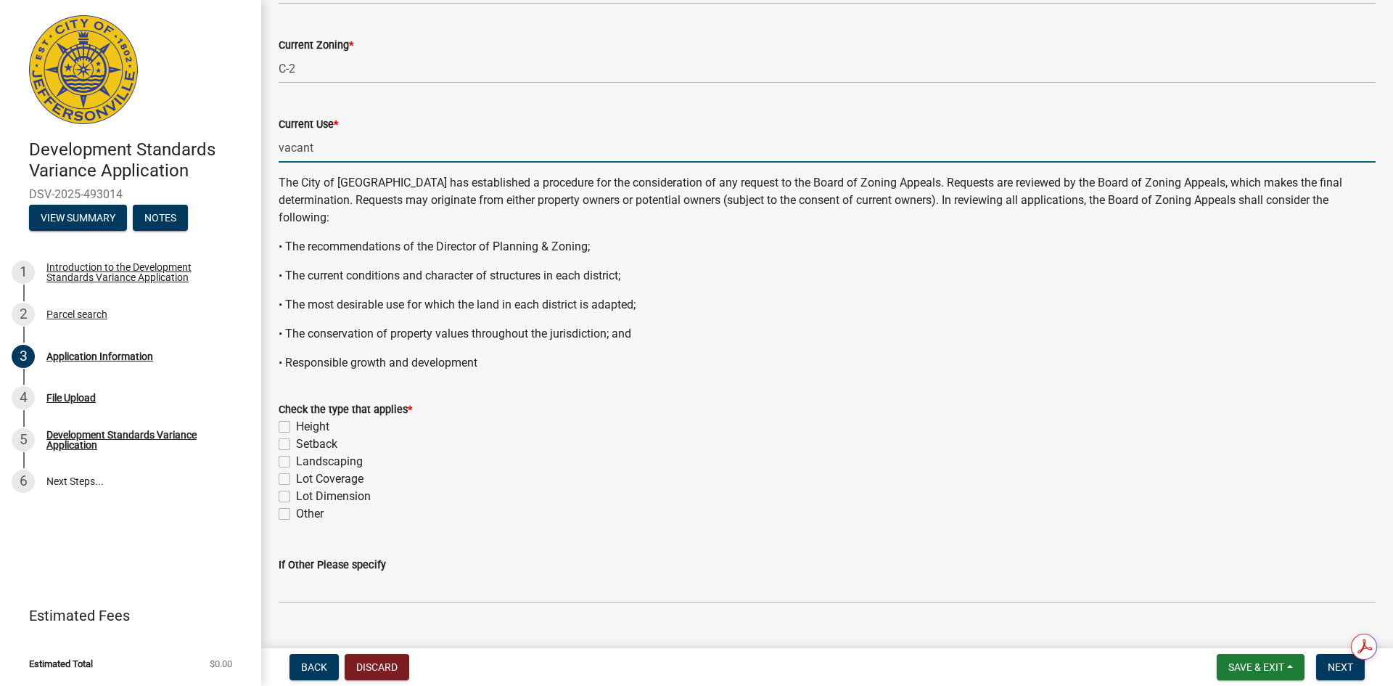
scroll to position [1151, 0]
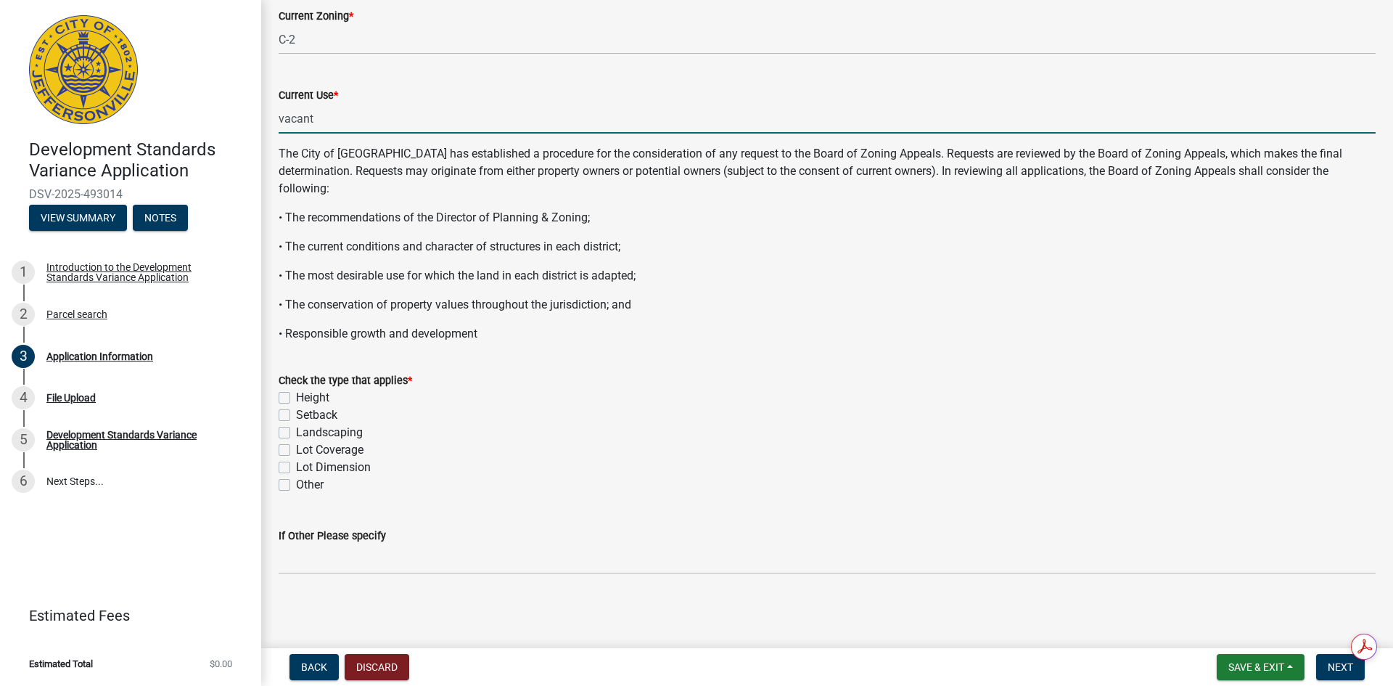
click at [296, 398] on label "Height" at bounding box center [312, 397] width 33 height 17
click at [296, 398] on input "Height" at bounding box center [300, 393] width 9 height 9
checkbox input "true"
checkbox input "false"
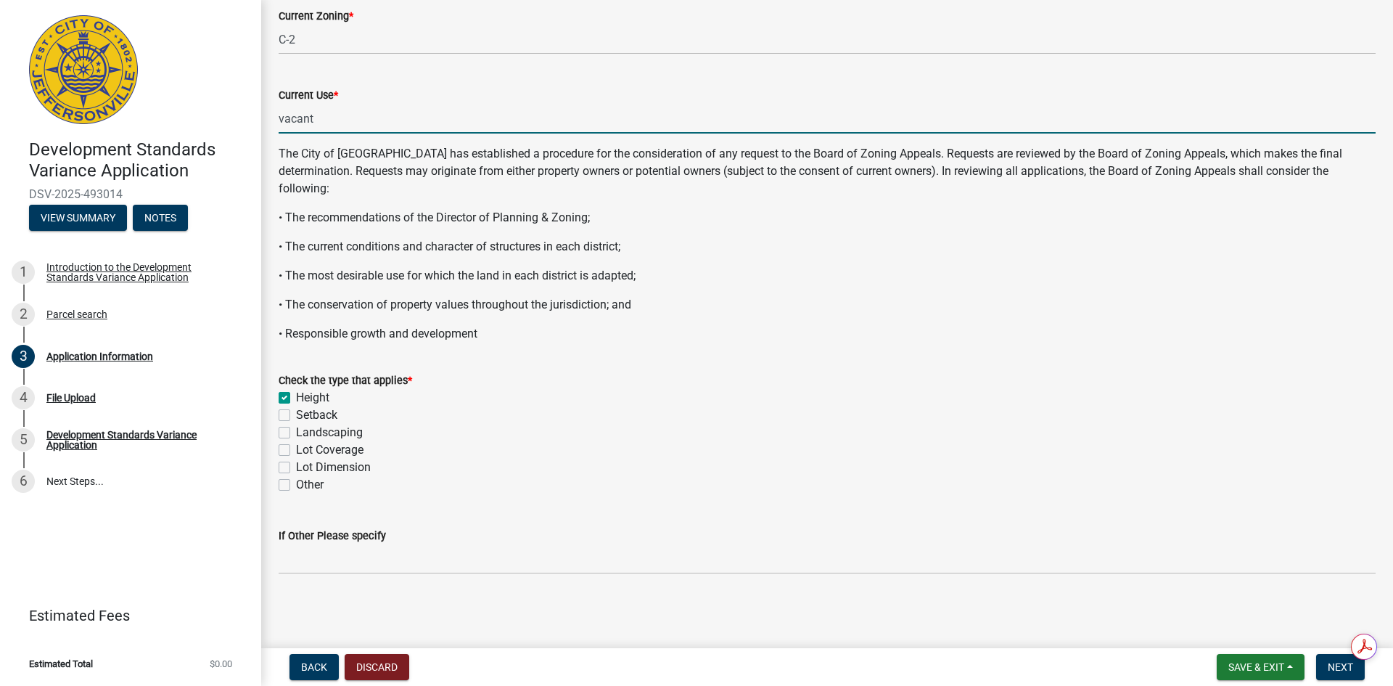
checkbox input "false"
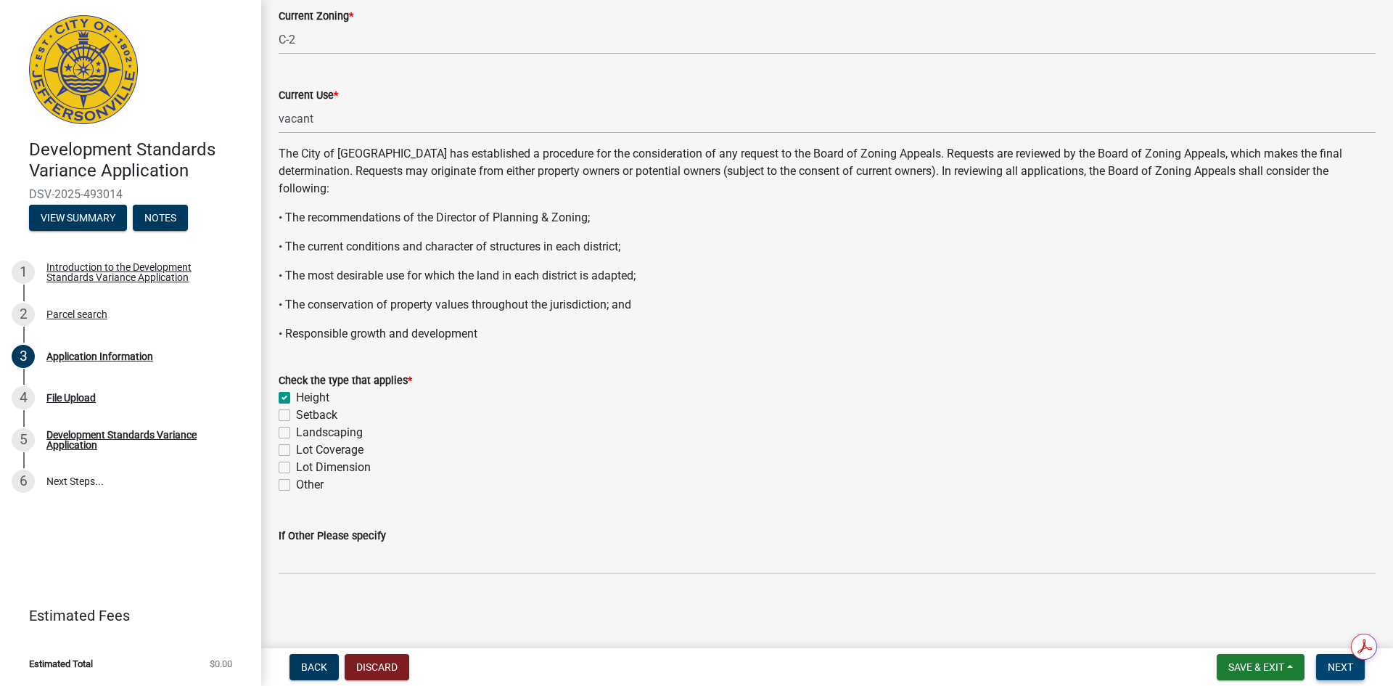
click at [1345, 666] on span "Next" at bounding box center [1340, 667] width 25 height 12
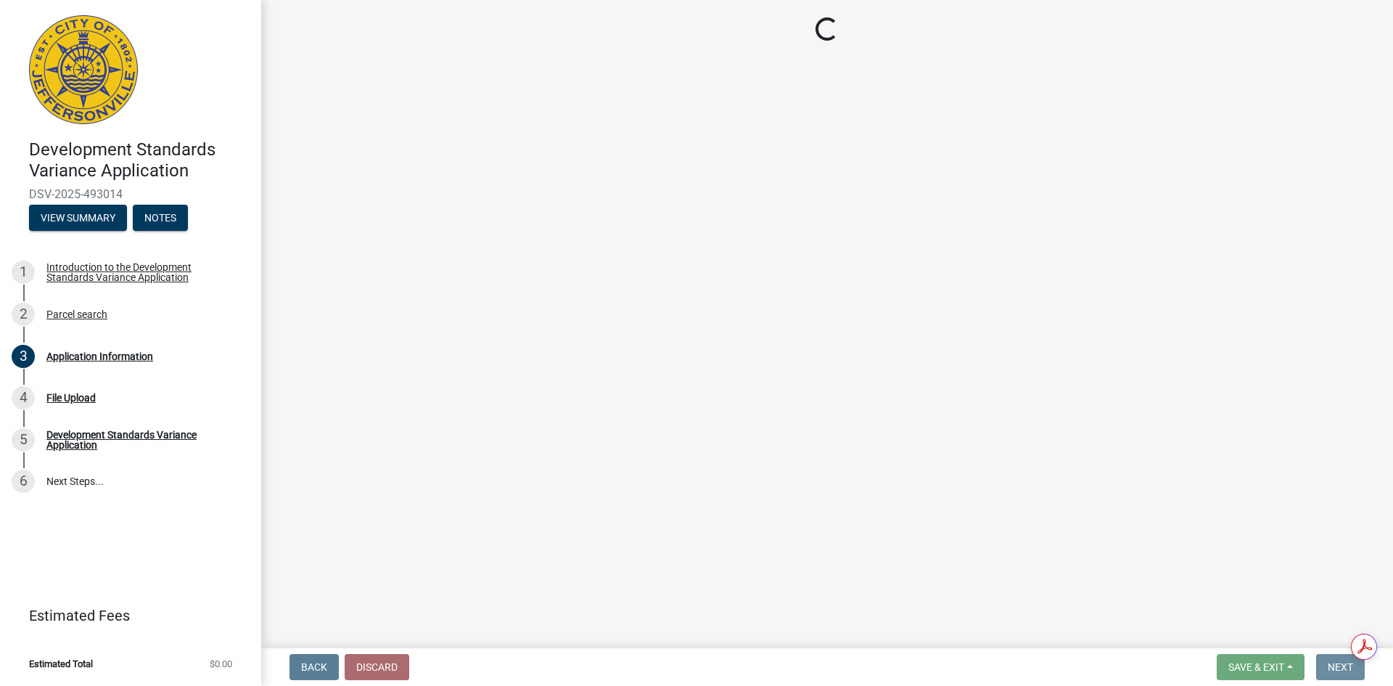
scroll to position [0, 0]
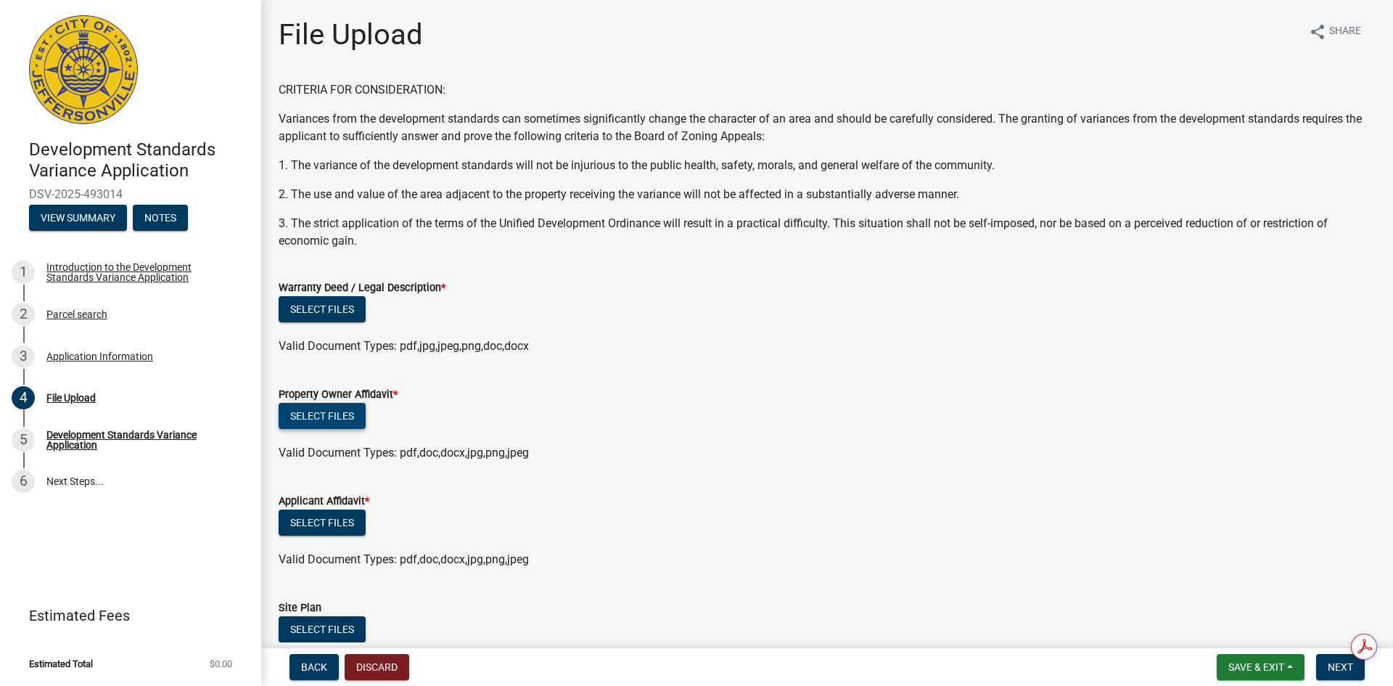
click at [309, 416] on button "Select files" at bounding box center [322, 416] width 87 height 26
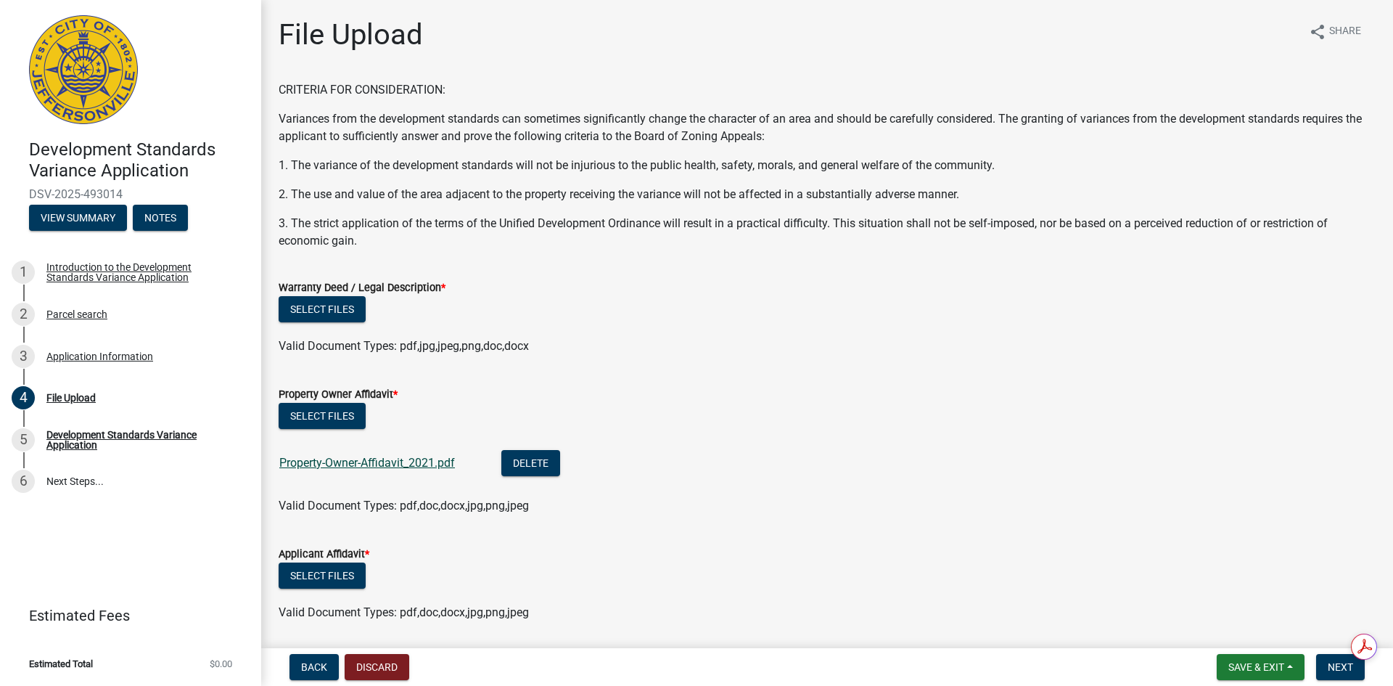
click at [336, 459] on link "Property-Owner-Affidavit_2021.pdf" at bounding box center [367, 463] width 176 height 14
click at [542, 467] on button "Delete" at bounding box center [530, 463] width 59 height 26
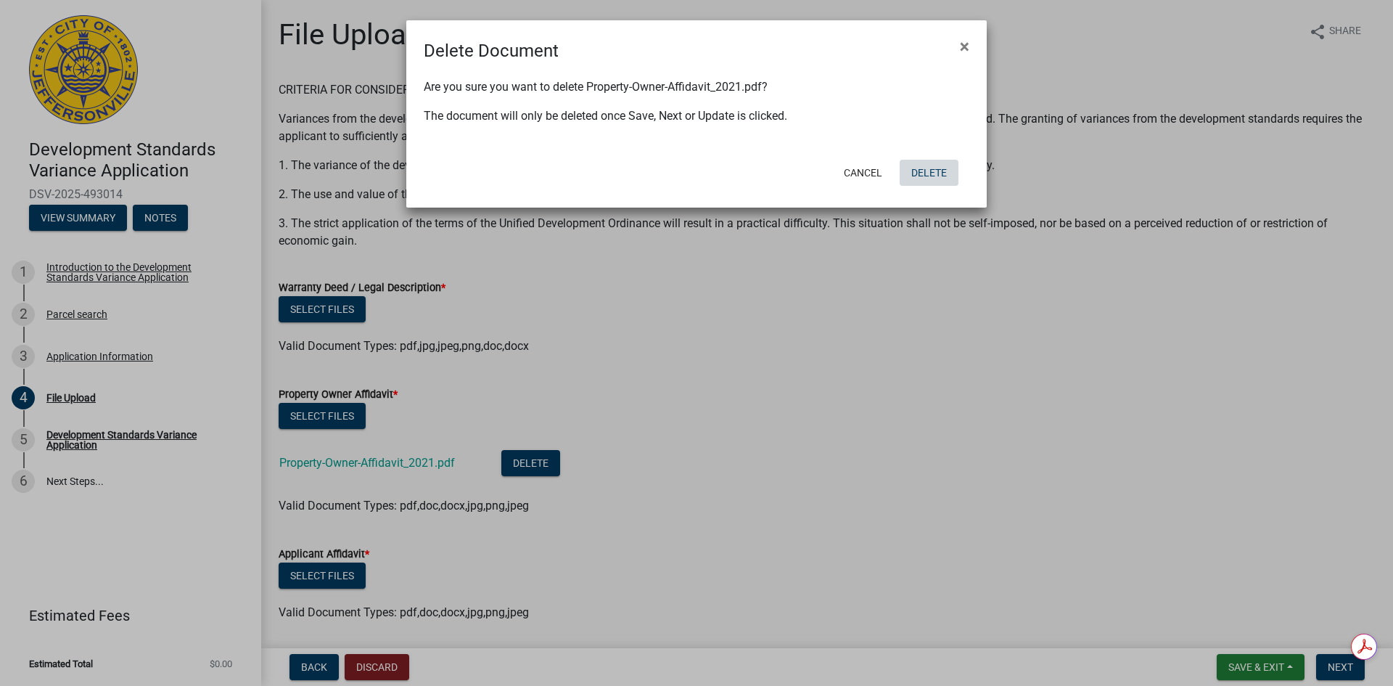
click at [929, 170] on button "Delete" at bounding box center [929, 173] width 59 height 26
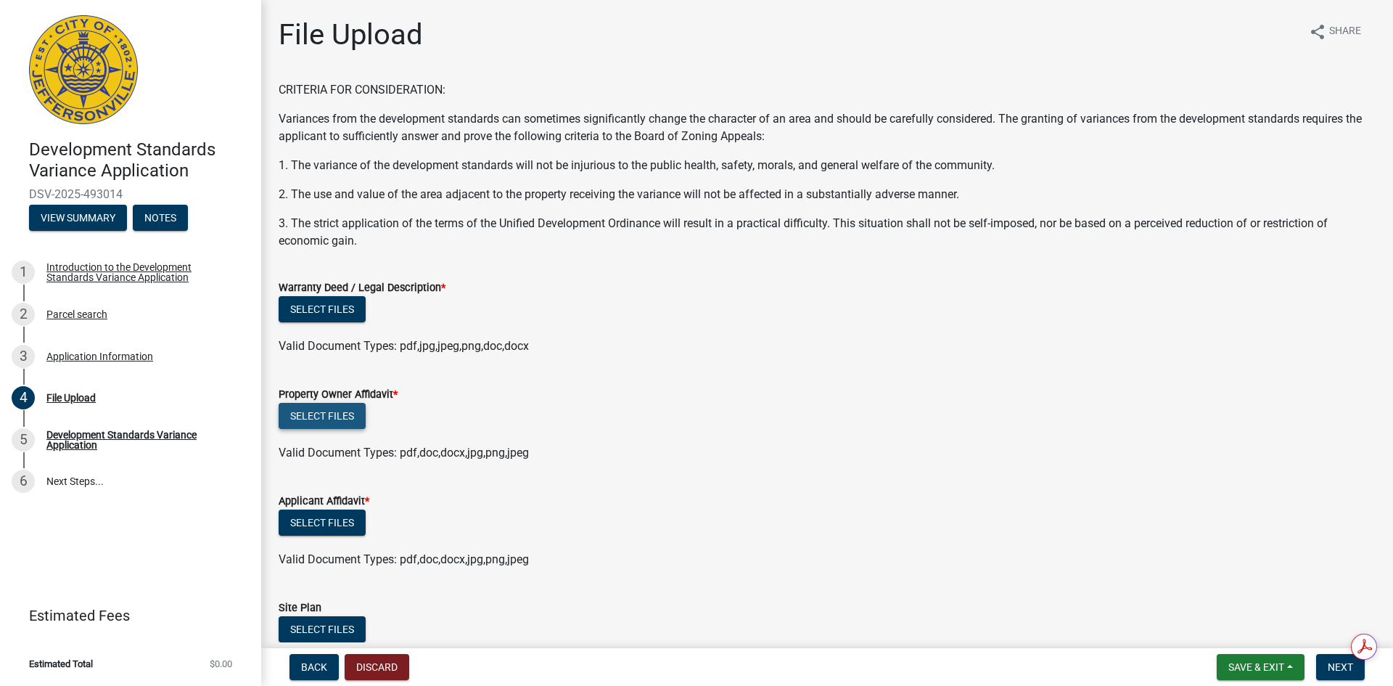
click at [323, 413] on button "Select files" at bounding box center [322, 416] width 87 height 26
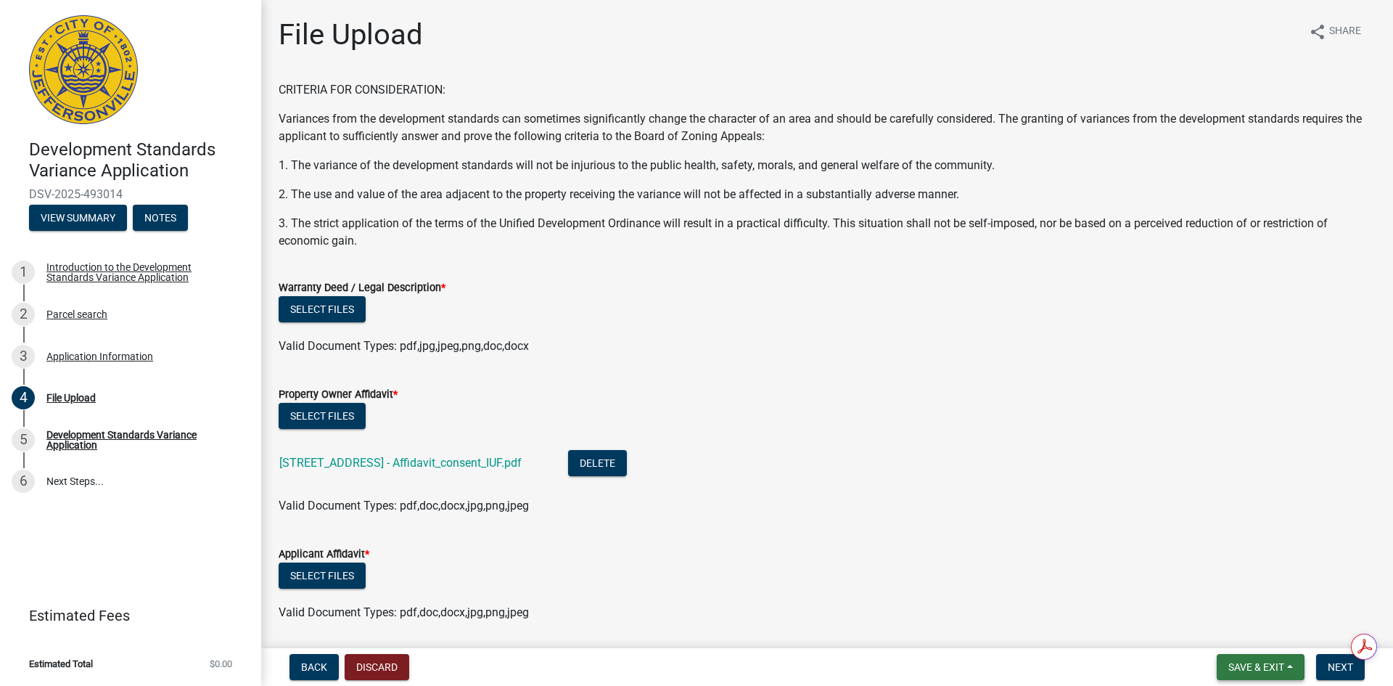
click at [1247, 665] on span "Save & Exit" at bounding box center [1256, 667] width 56 height 12
click at [1216, 626] on button "Save & Exit" at bounding box center [1246, 629] width 116 height 35
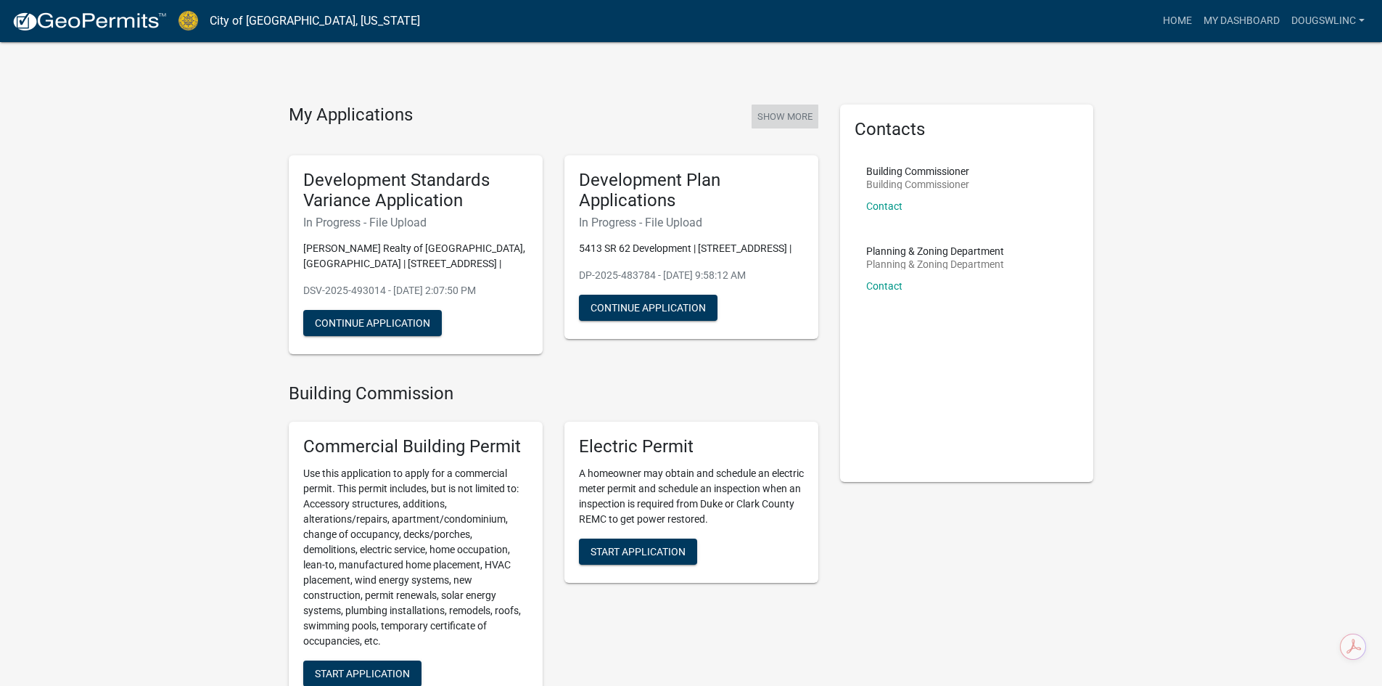
click at [791, 112] on button "Show More" at bounding box center [785, 116] width 67 height 24
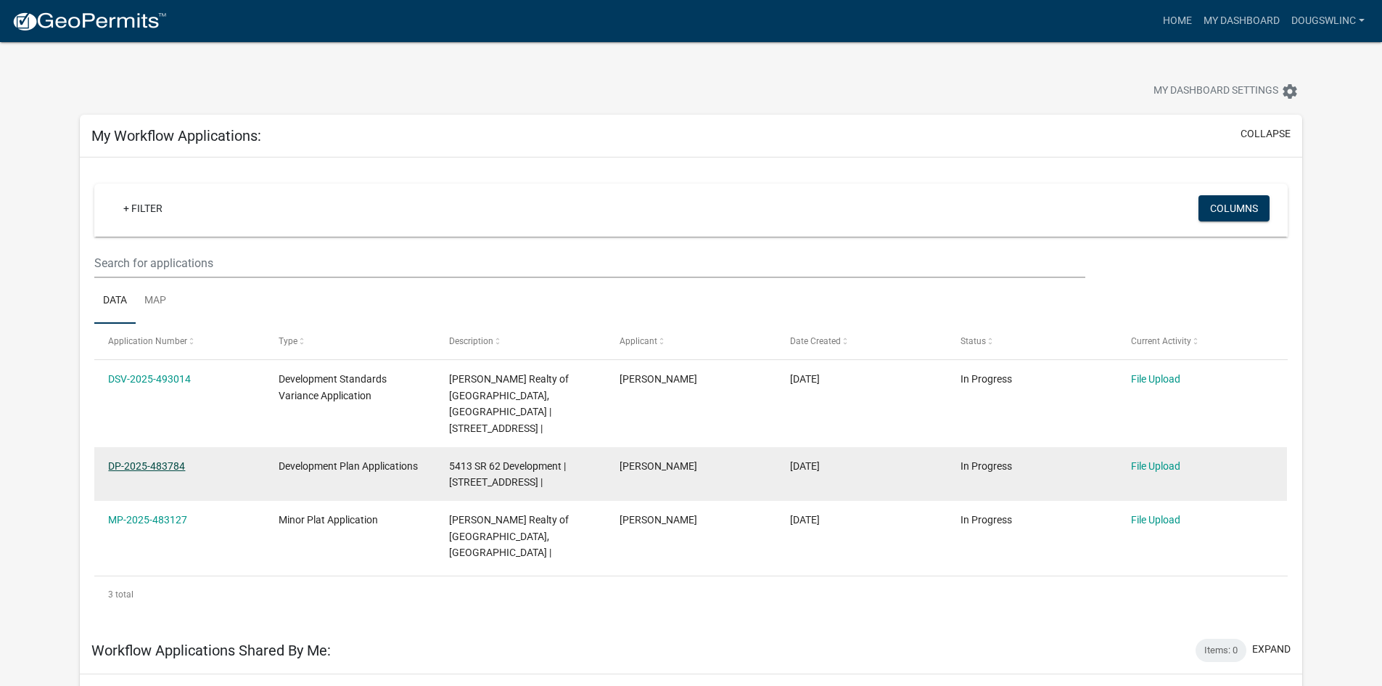
click at [151, 460] on link "DP-2025-483784" at bounding box center [146, 466] width 77 height 12
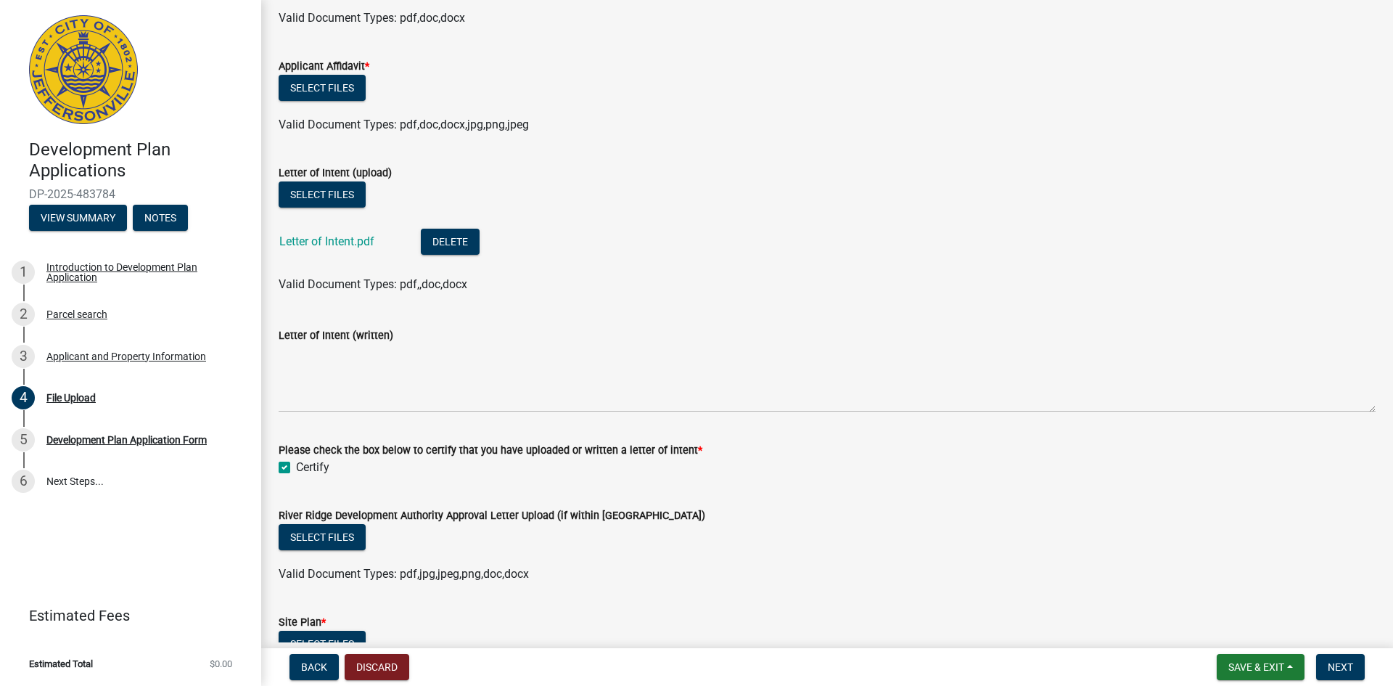
scroll to position [218, 0]
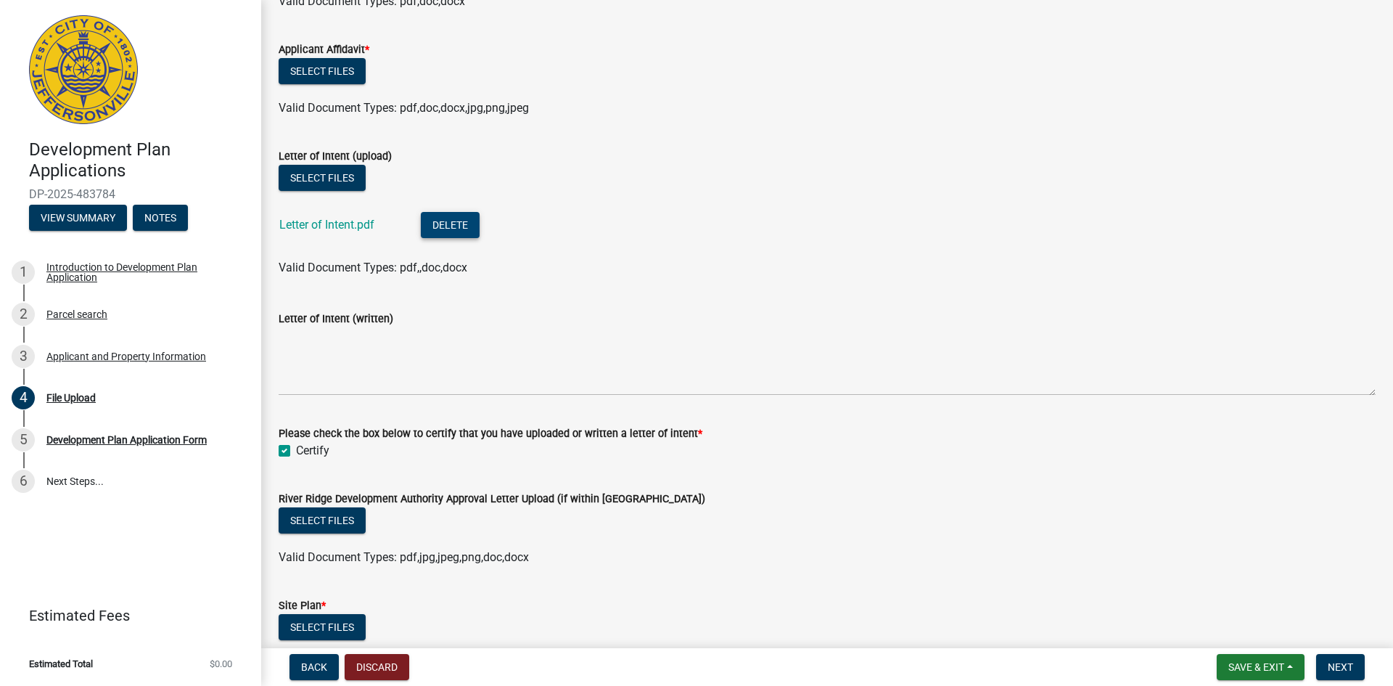
click at [456, 223] on button "Delete" at bounding box center [450, 225] width 59 height 26
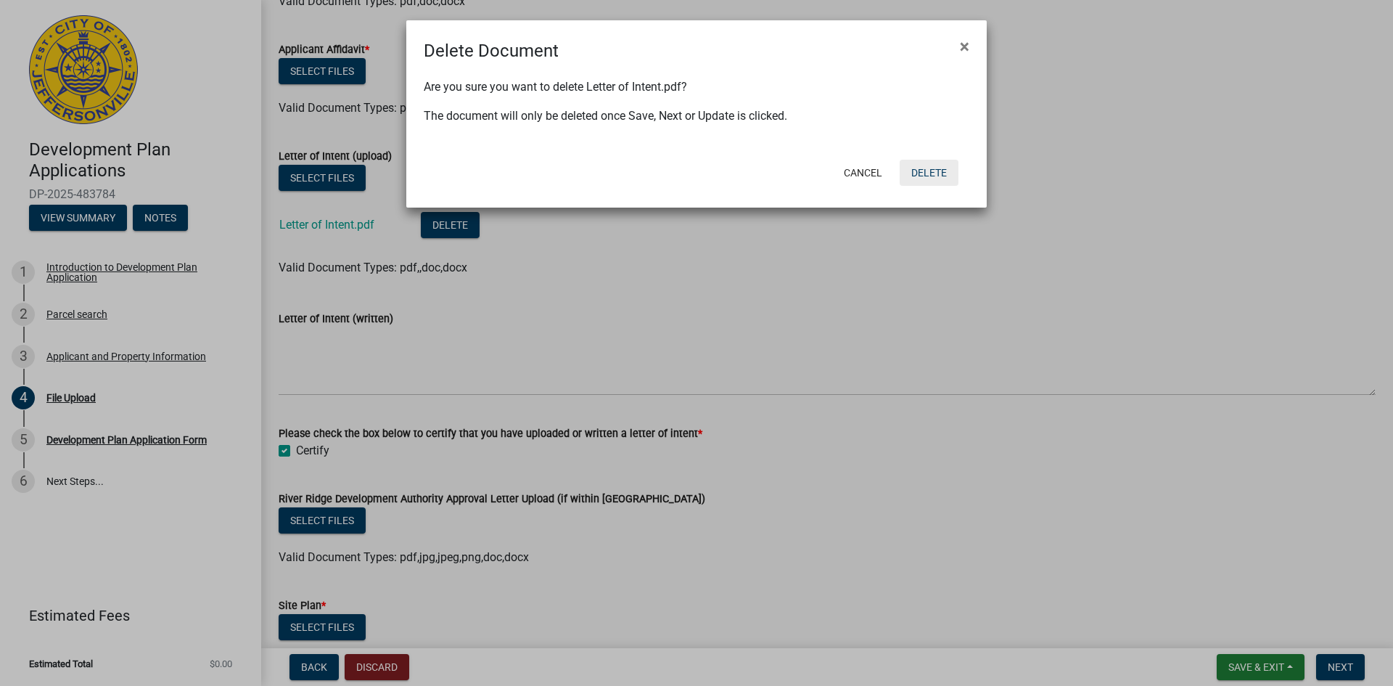
click at [929, 170] on button "Delete" at bounding box center [929, 173] width 59 height 26
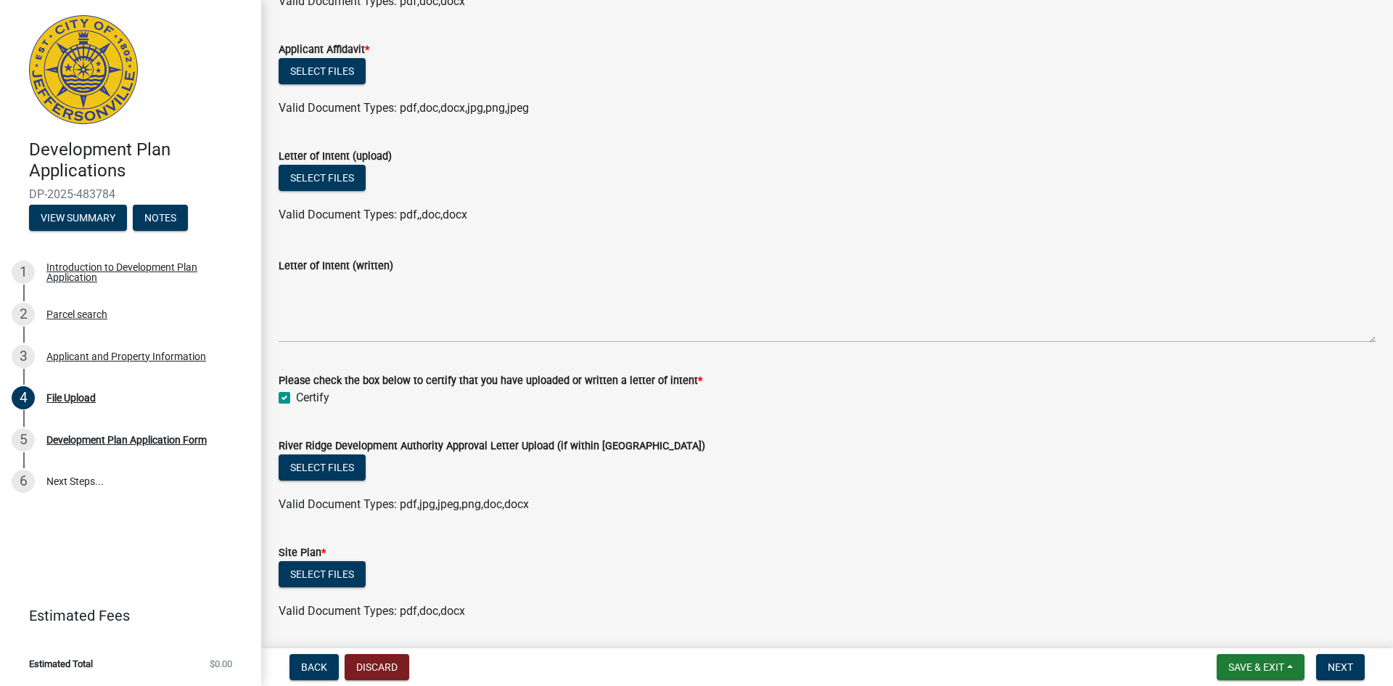
click at [296, 395] on label "Certify" at bounding box center [312, 397] width 33 height 17
click at [296, 395] on input "Certify" at bounding box center [300, 393] width 9 height 9
checkbox input "false"
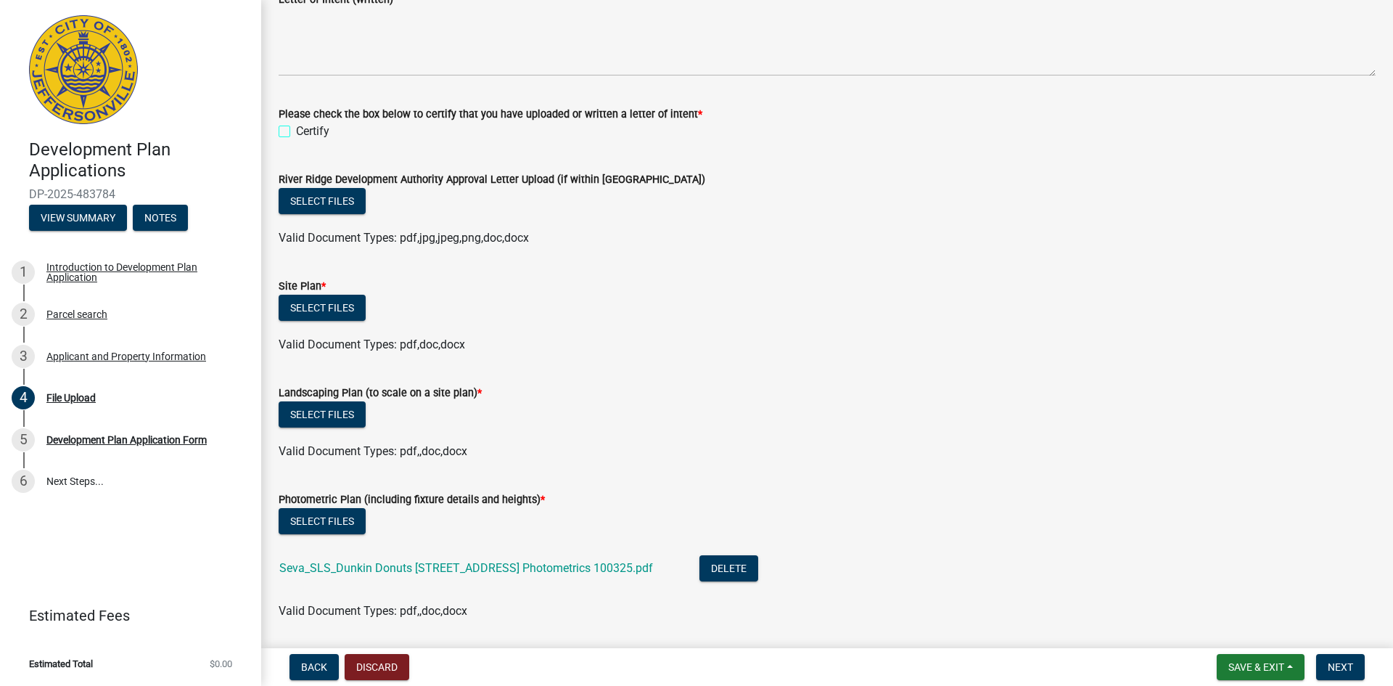
scroll to position [479, 0]
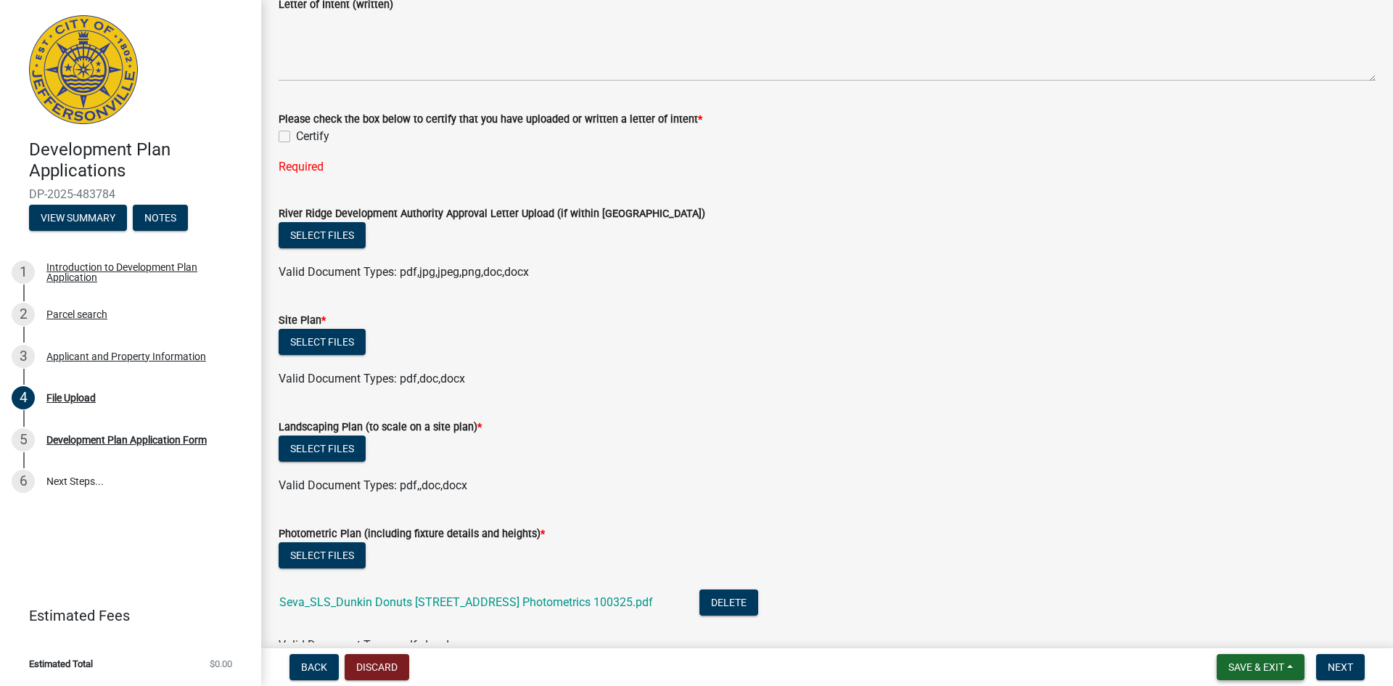
click at [1278, 670] on span "Save & Exit" at bounding box center [1256, 667] width 56 height 12
click at [1220, 628] on button "Save & Exit" at bounding box center [1246, 629] width 116 height 35
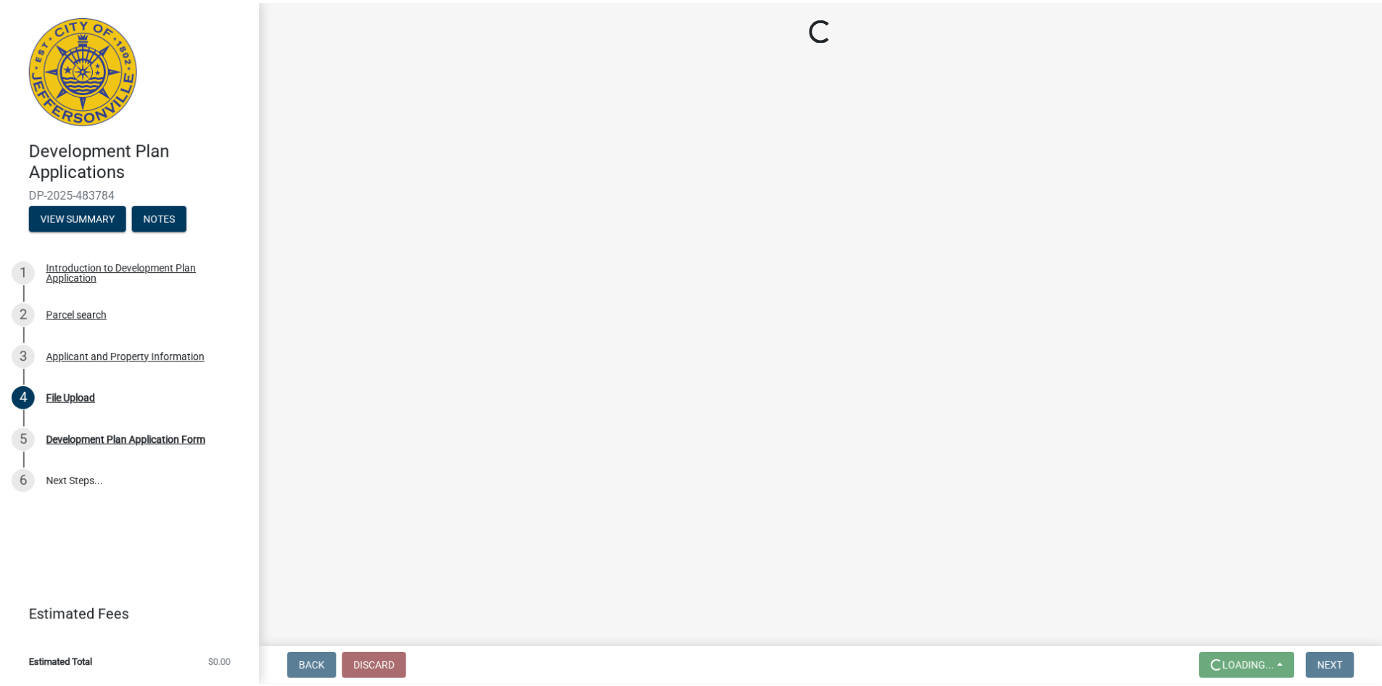
scroll to position [0, 0]
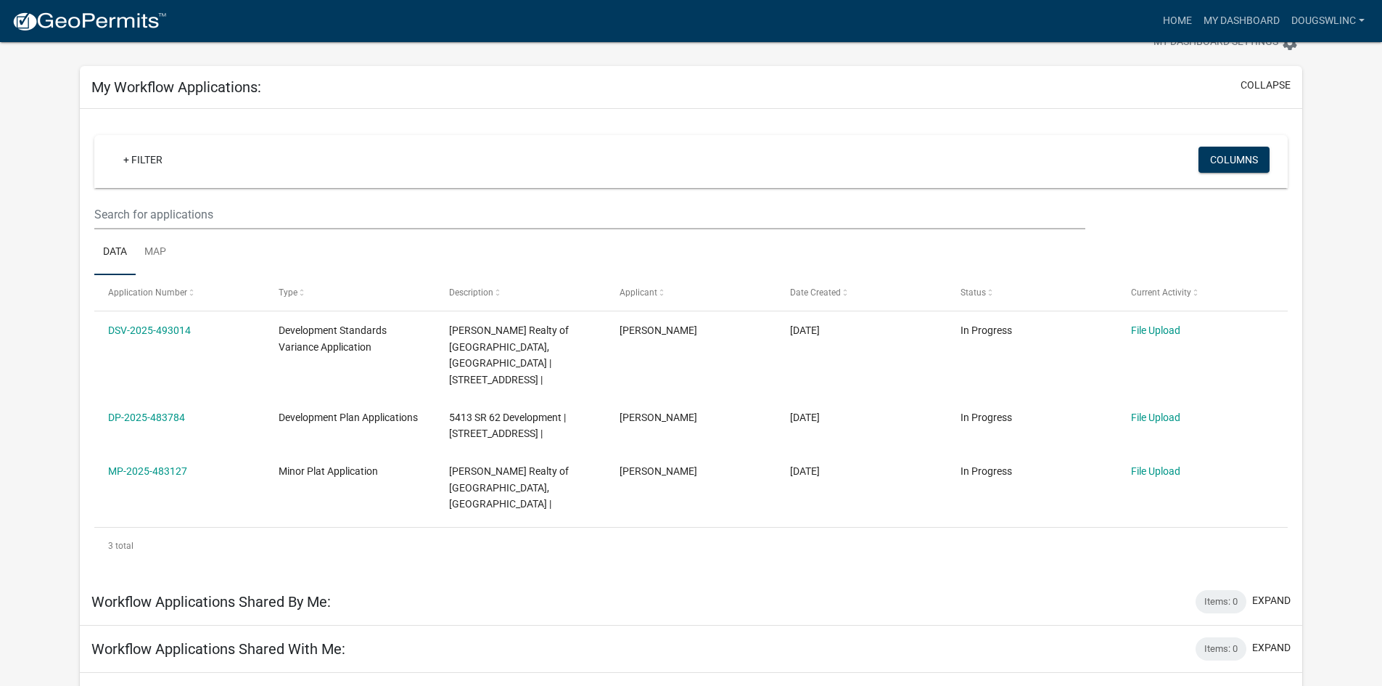
scroll to position [73, 0]
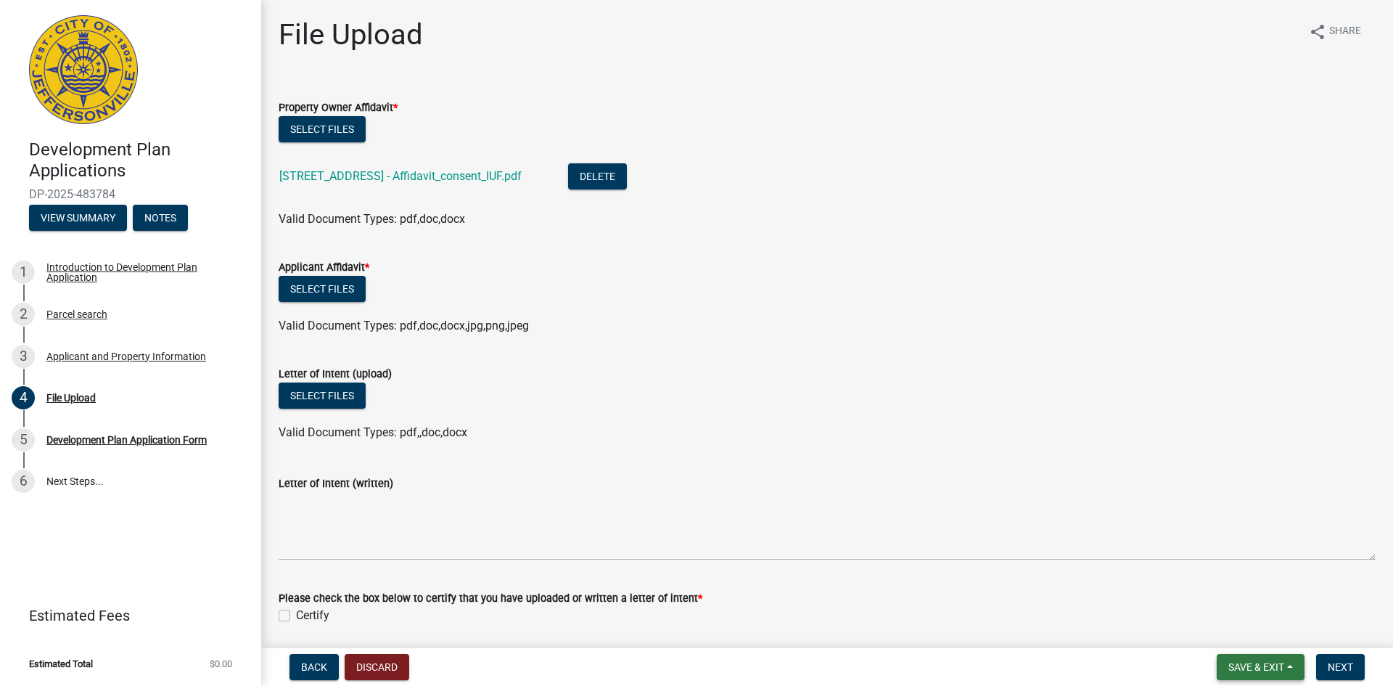
click at [1243, 668] on span "Save & Exit" at bounding box center [1256, 667] width 56 height 12
click at [1220, 628] on button "Save & Exit" at bounding box center [1246, 629] width 116 height 35
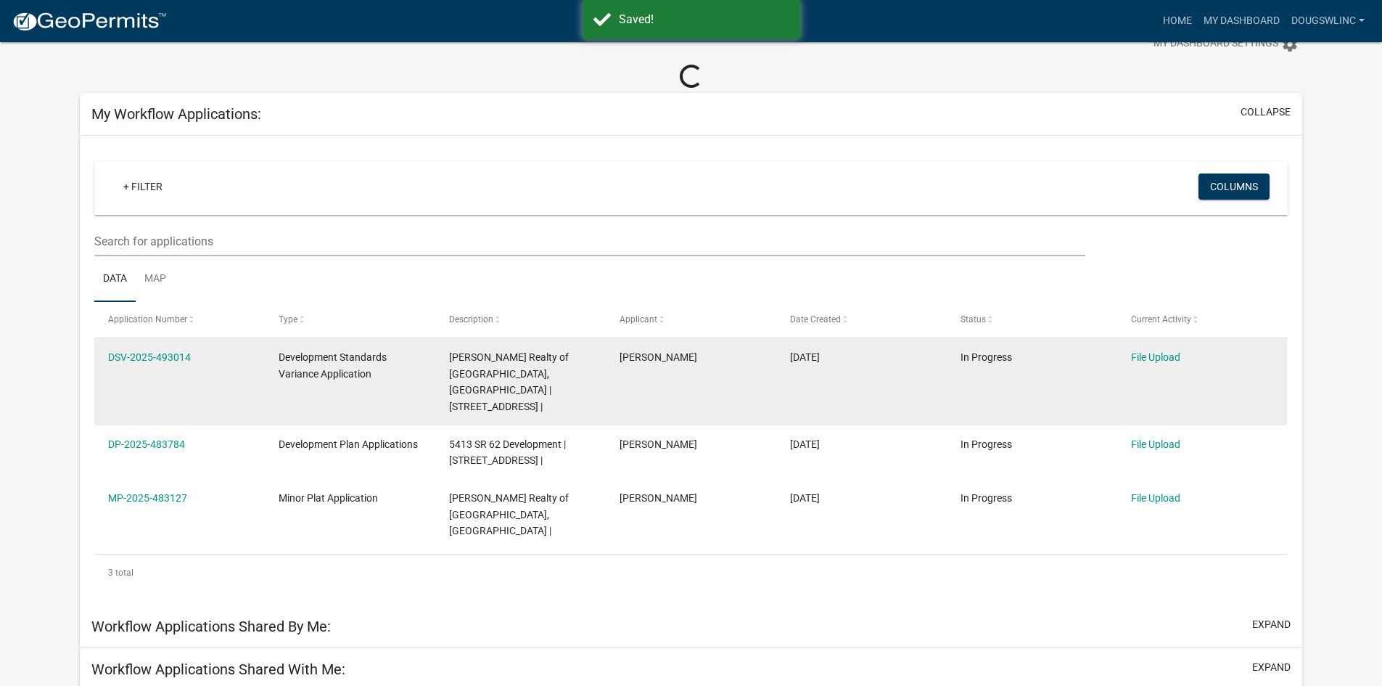
scroll to position [73, 0]
